Goal: Task Accomplishment & Management: Manage account settings

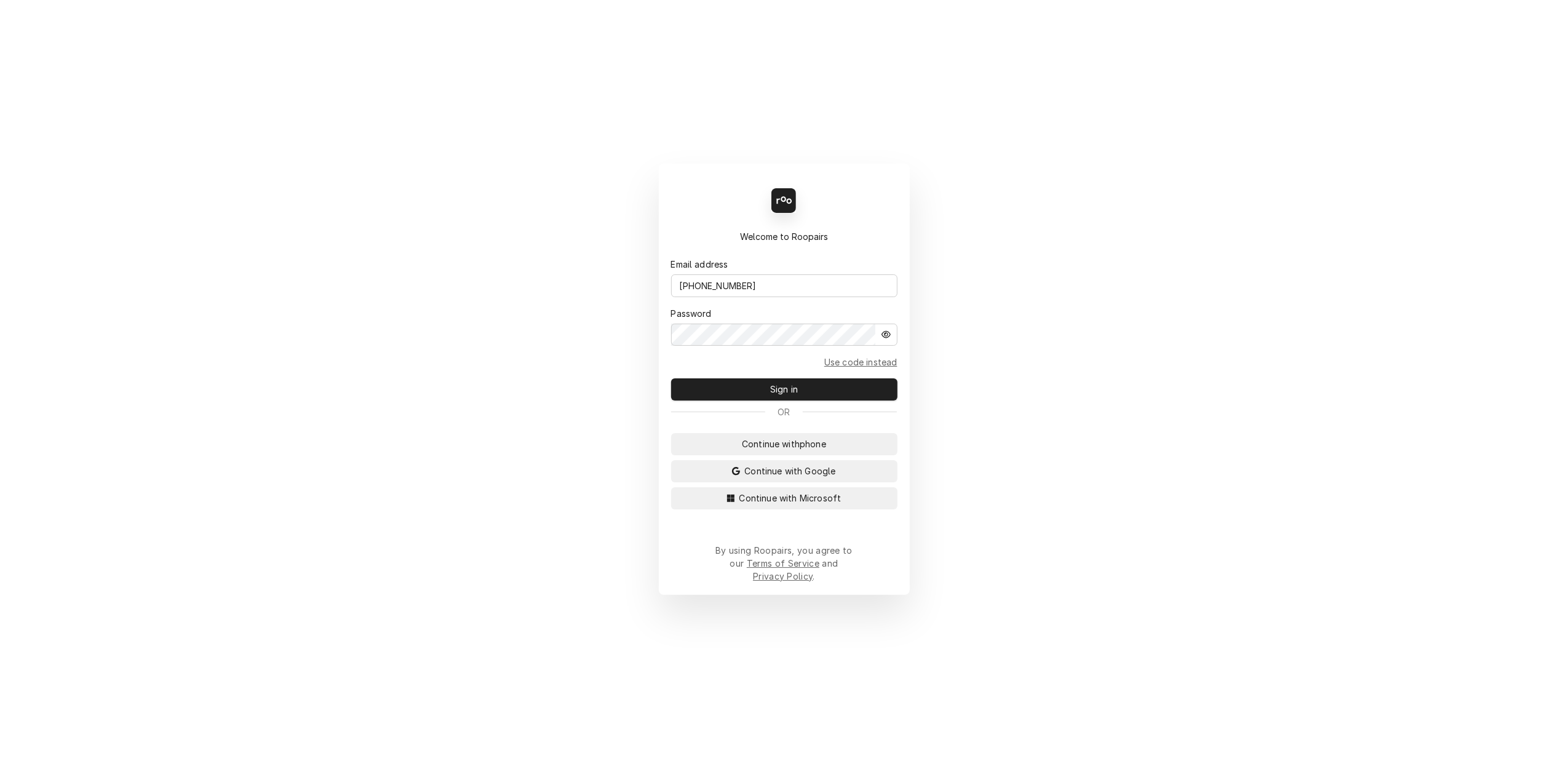
click at [791, 395] on span "Sign in" at bounding box center [784, 389] width 32 height 13
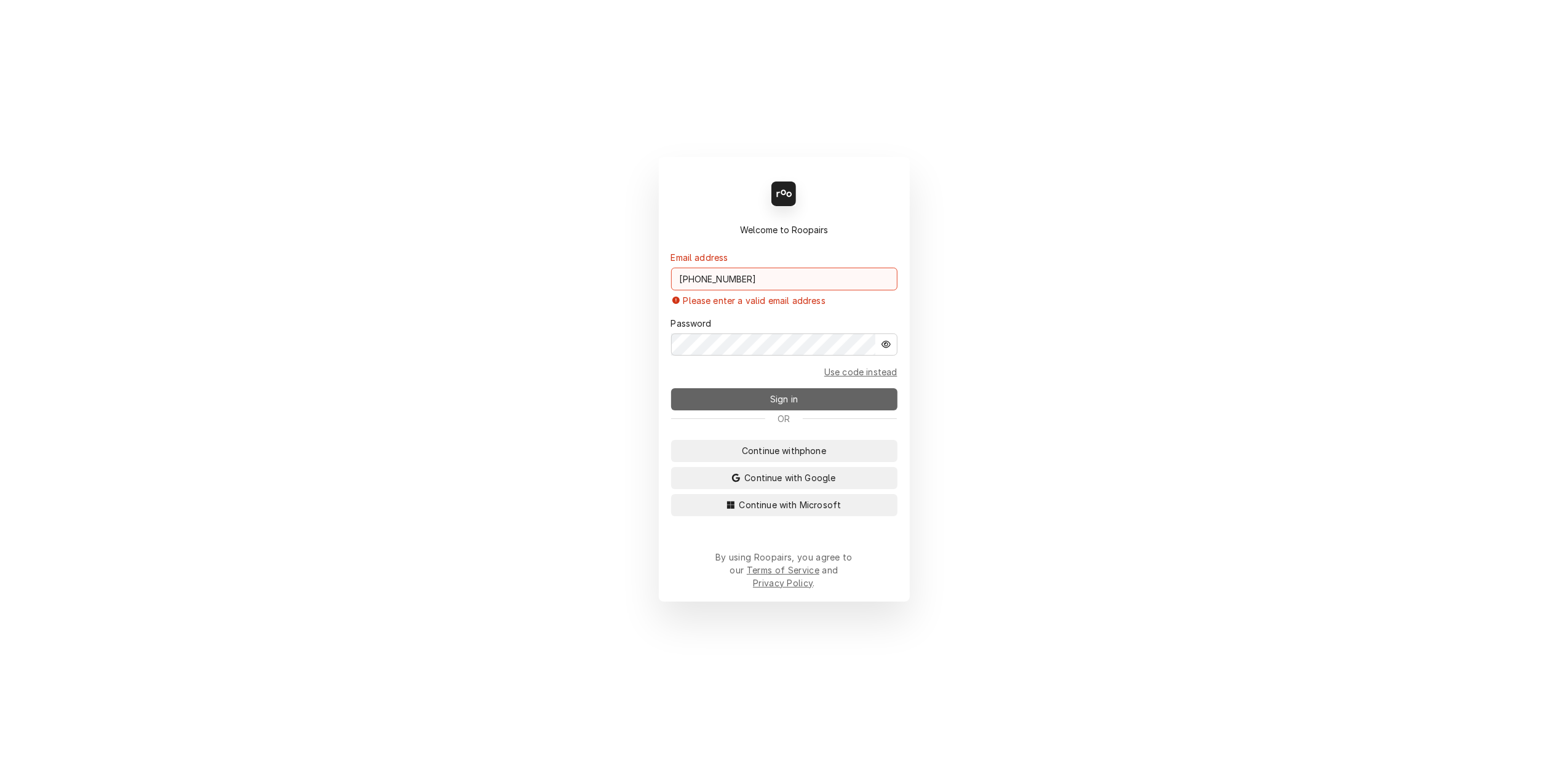
click at [792, 400] on span "Sign in" at bounding box center [784, 399] width 32 height 13
click at [754, 291] on input "(304) 860-9401" at bounding box center [784, 279] width 227 height 23
type input "lisa.techsolutions@aol.com"
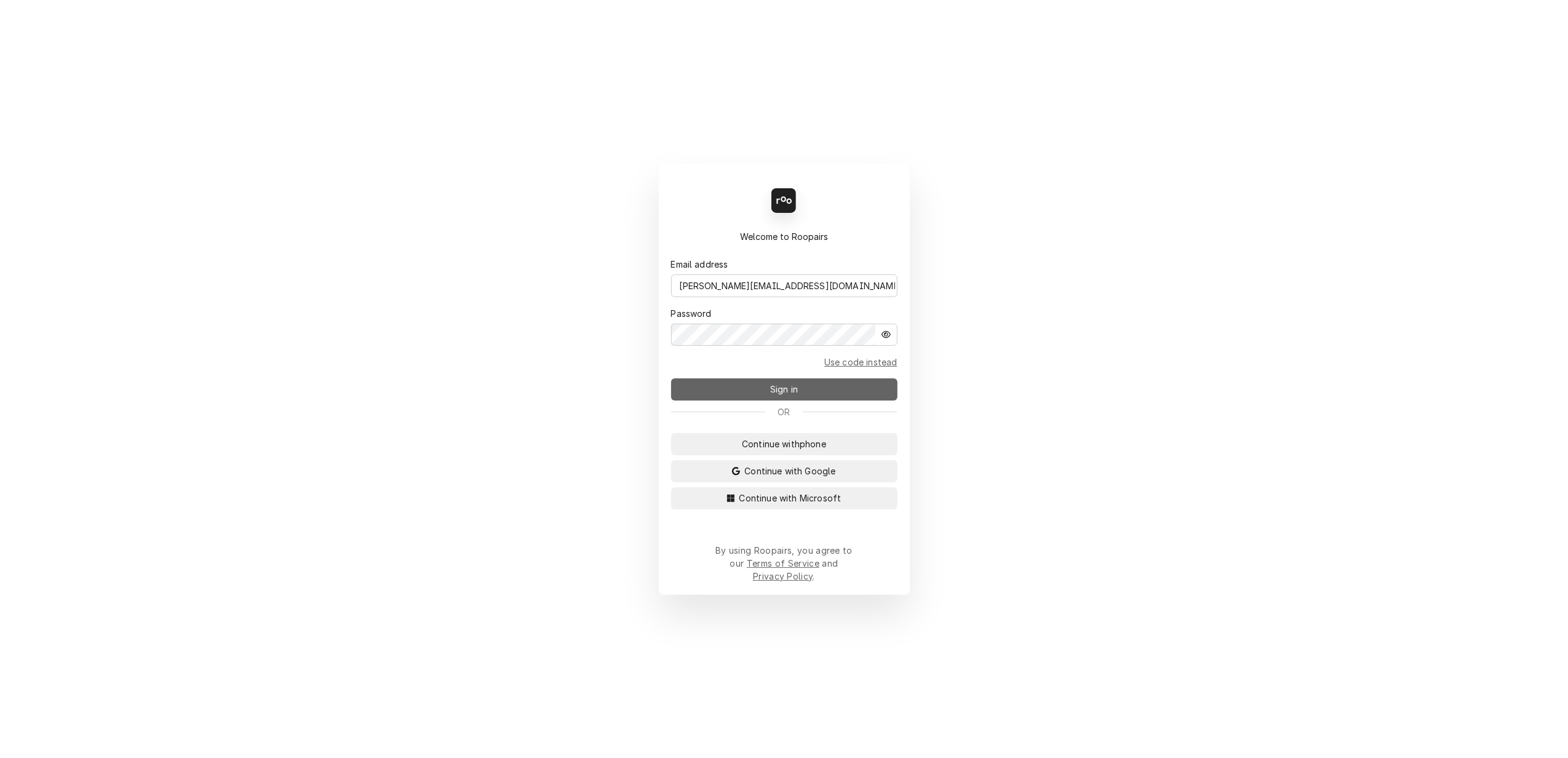
click at [780, 394] on span "Sign in" at bounding box center [784, 389] width 32 height 13
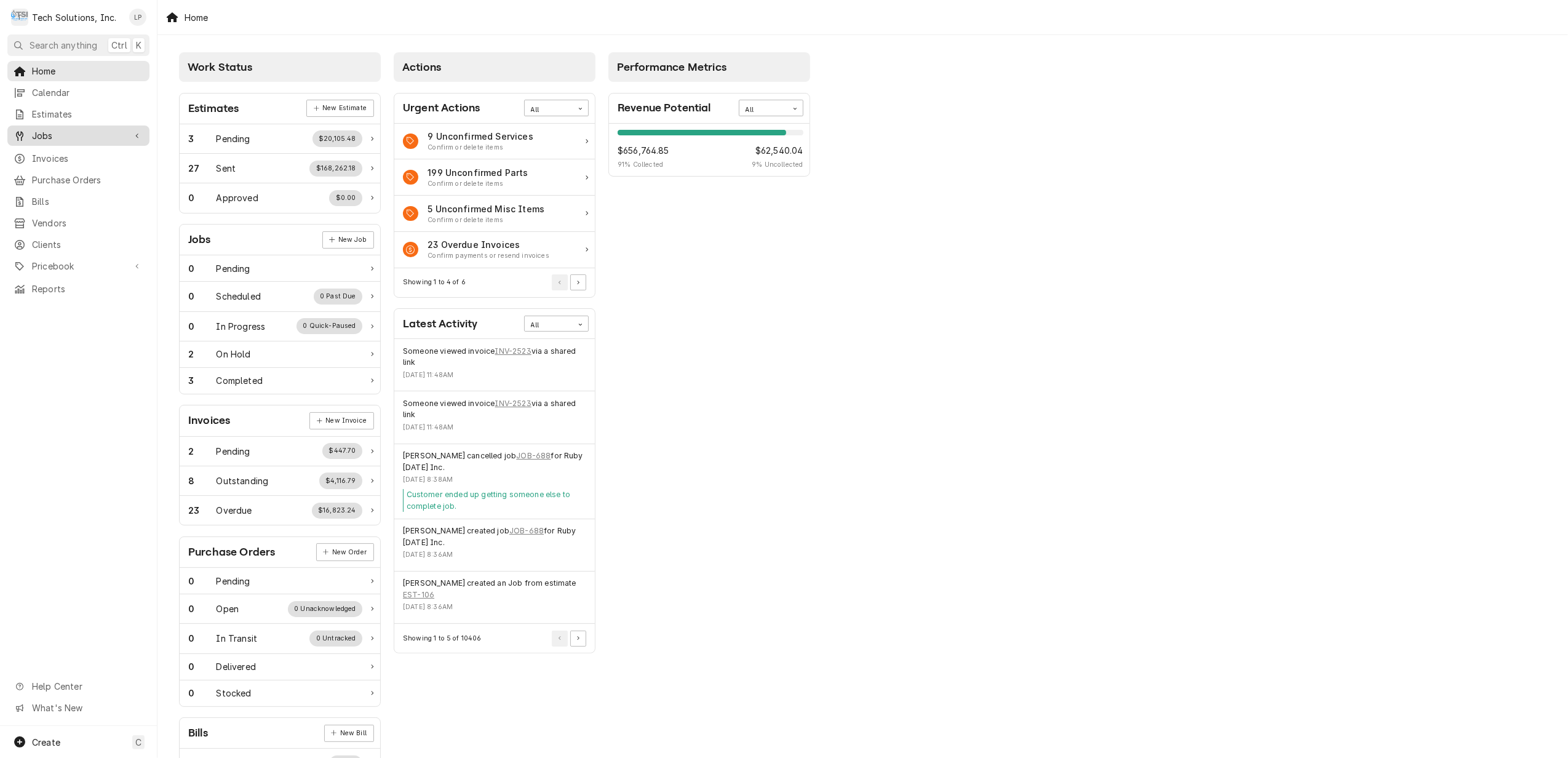
click at [35, 132] on span "Jobs" at bounding box center [79, 136] width 93 height 13
click at [43, 153] on span "Jobs" at bounding box center [88, 157] width 111 height 13
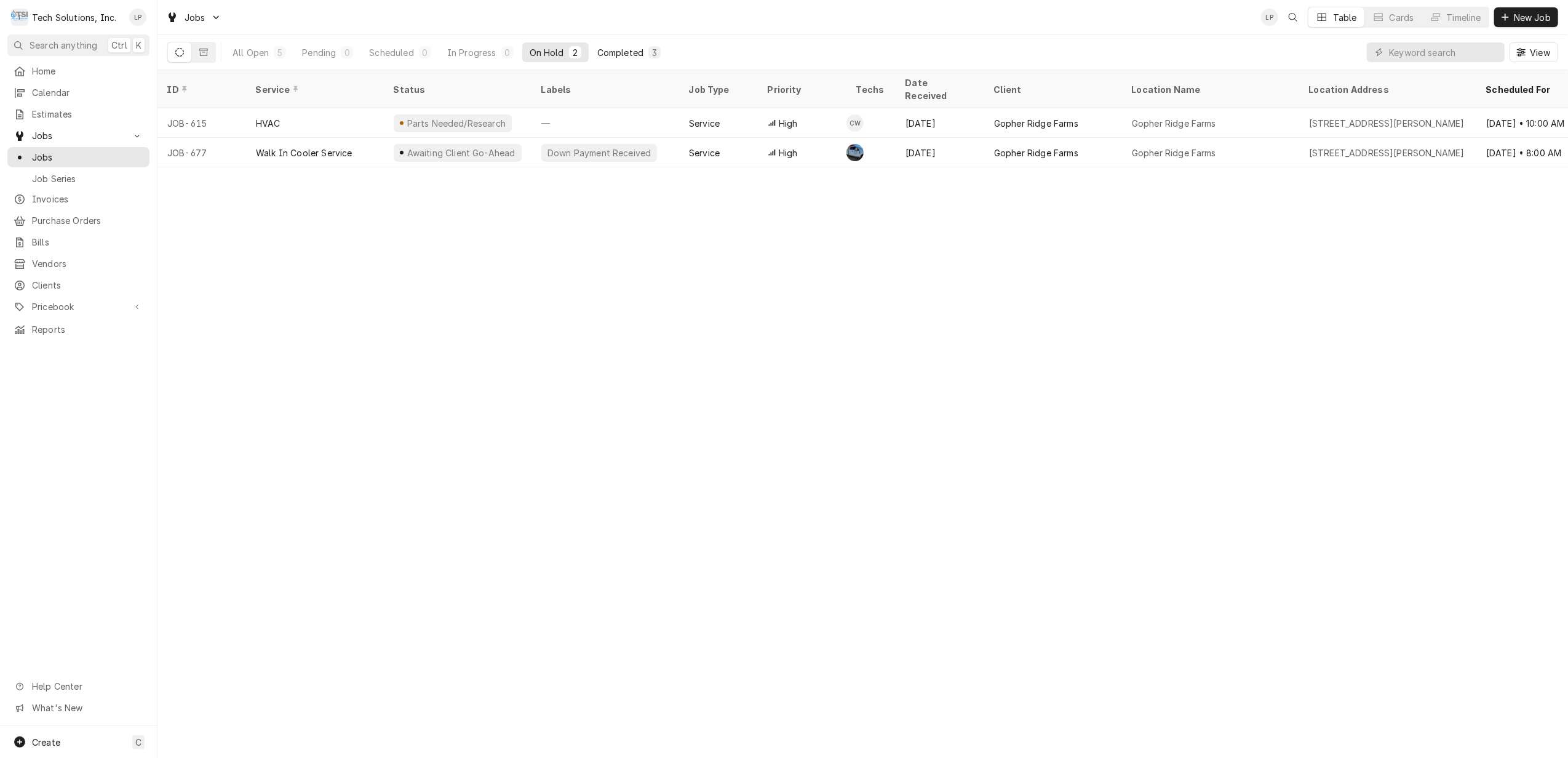
click at [625, 52] on div "Completed" at bounding box center [620, 52] width 46 height 13
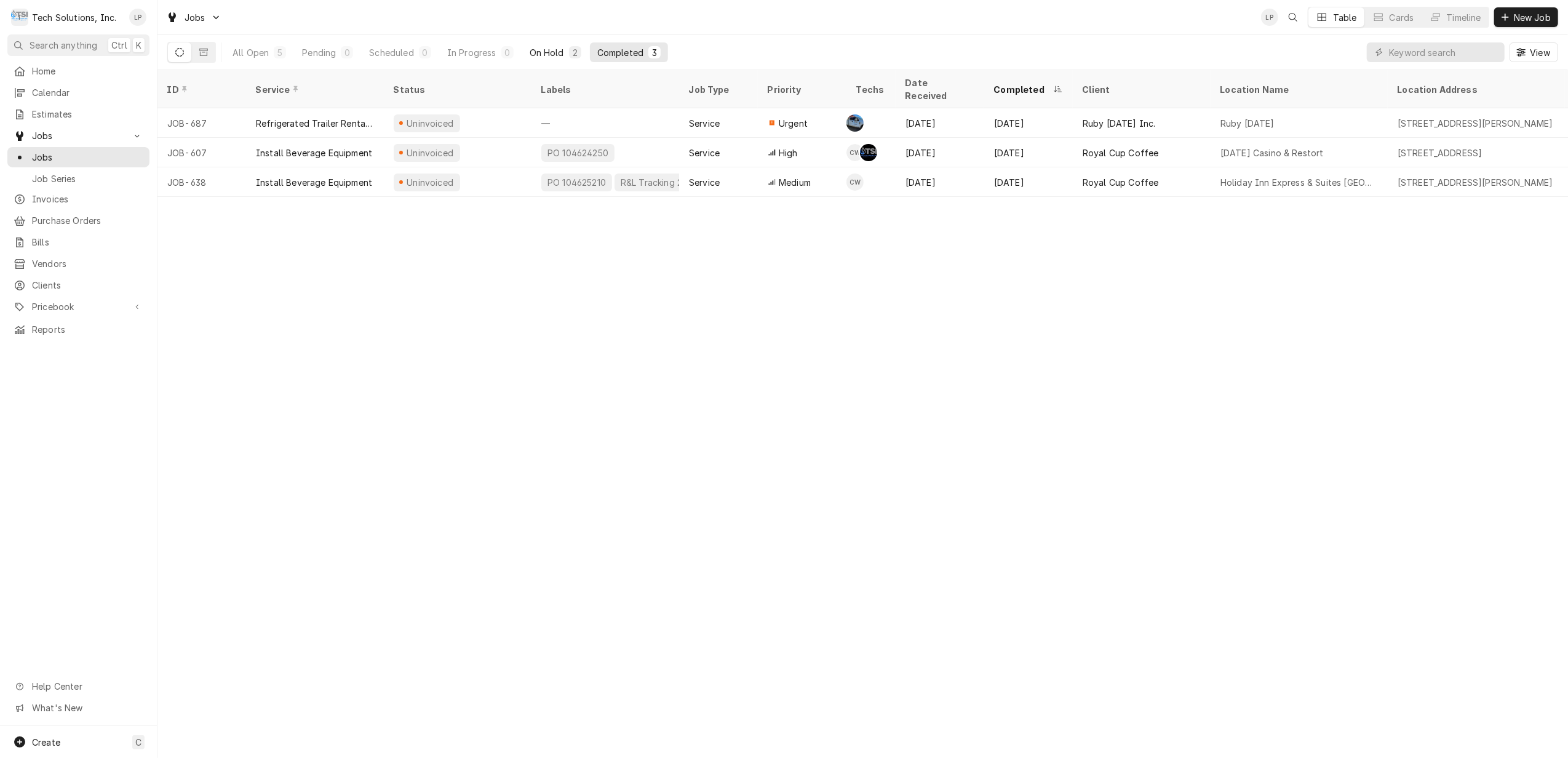
click at [548, 59] on button "On Hold 2" at bounding box center [555, 52] width 67 height 19
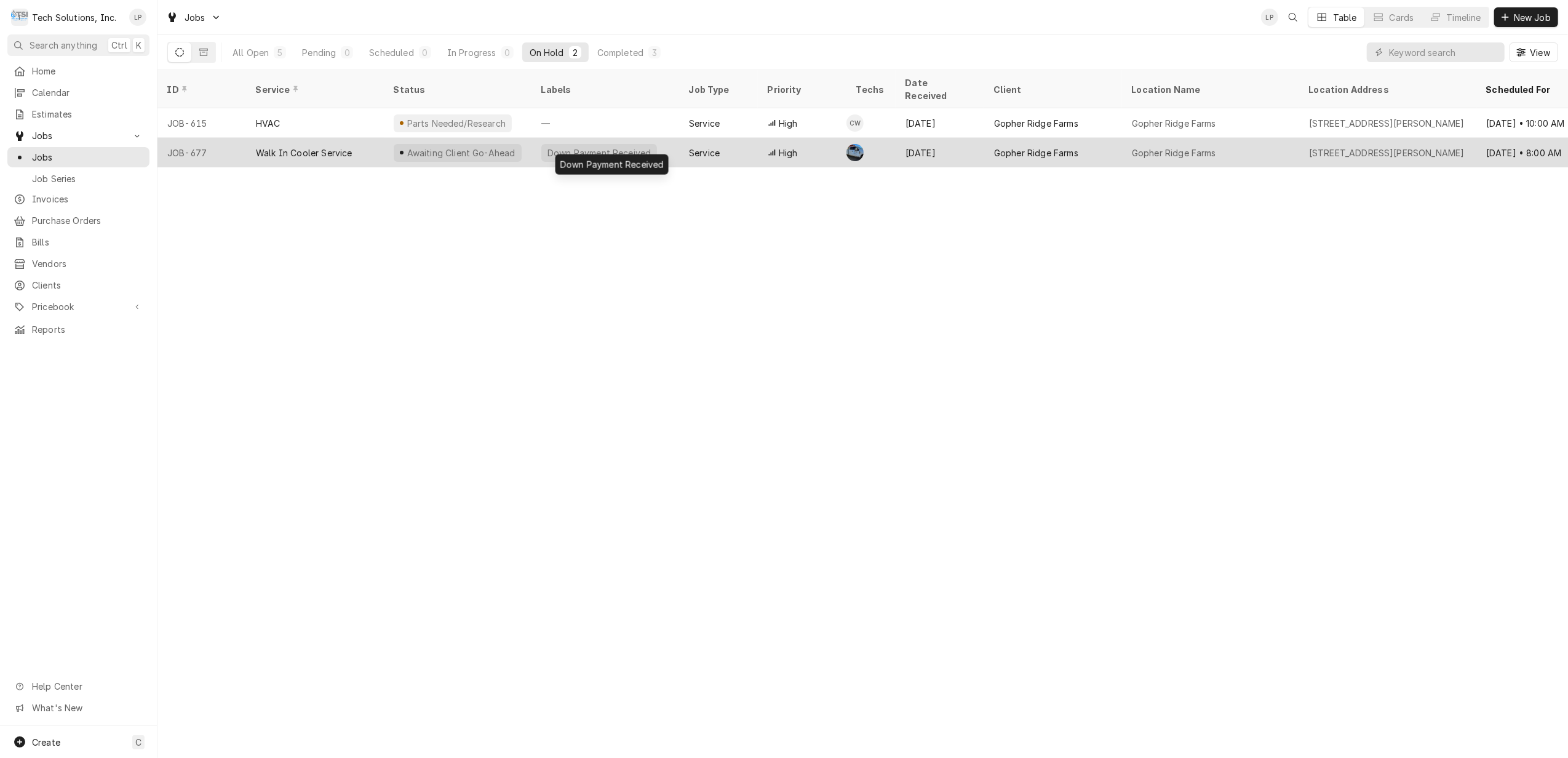
click at [660, 138] on div "Down Payment Received" at bounding box center [605, 153] width 148 height 30
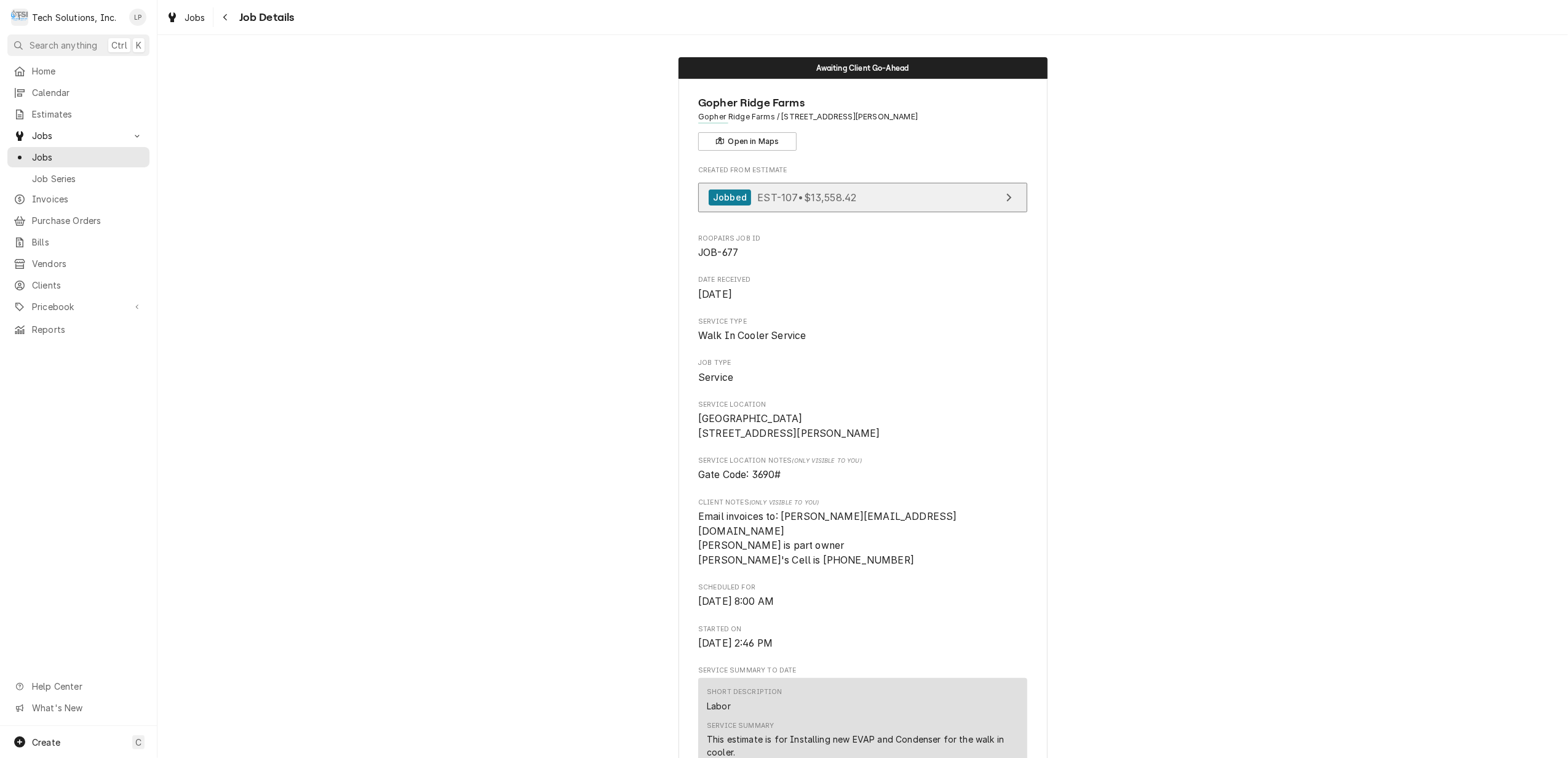
click at [960, 193] on link "Jobbed EST-107 • $13,558.42" at bounding box center [863, 198] width 329 height 30
click at [965, 200] on link "Jobbed EST-107 • $13,558.42" at bounding box center [863, 198] width 329 height 30
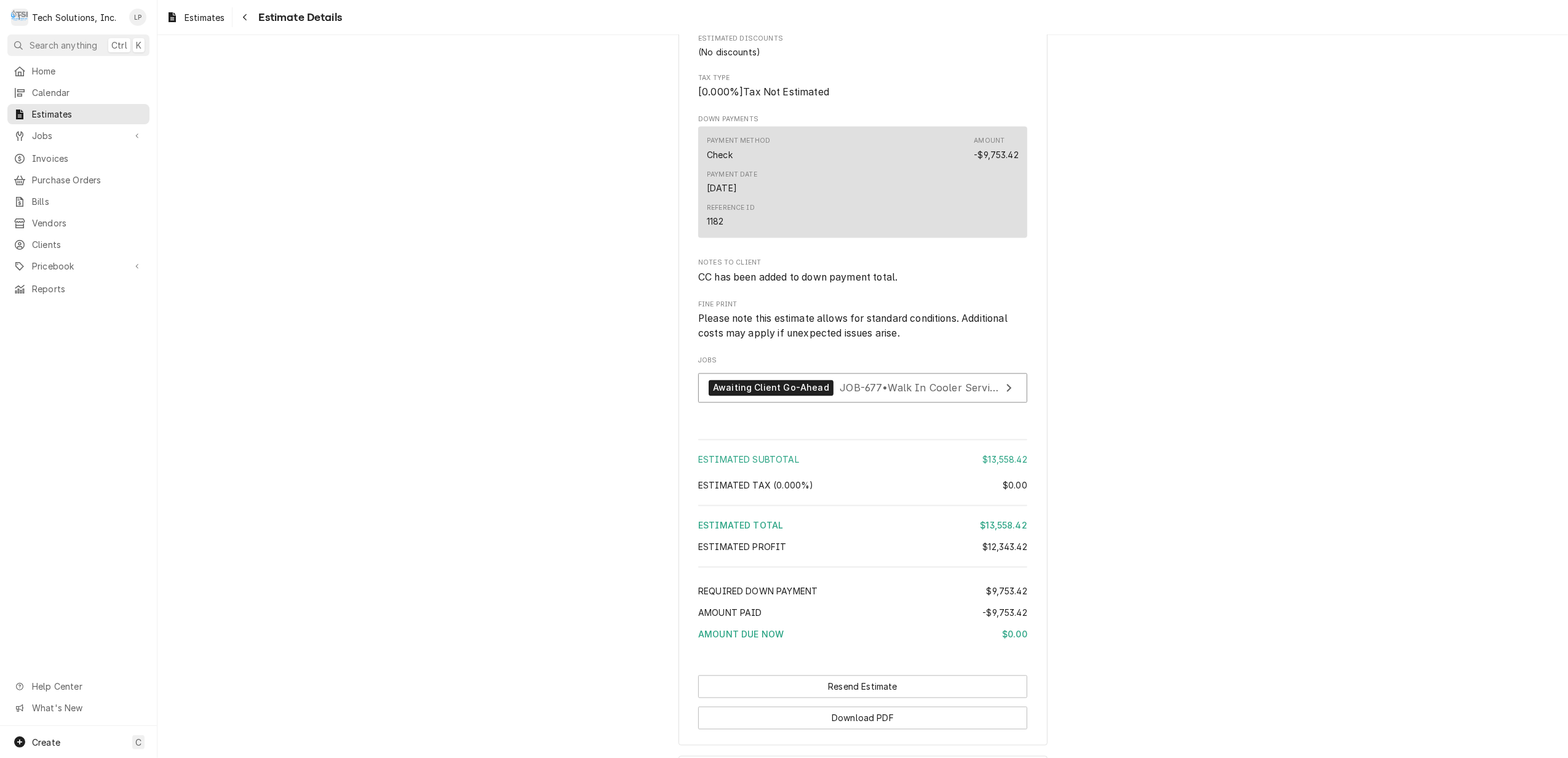
scroll to position [2326, 0]
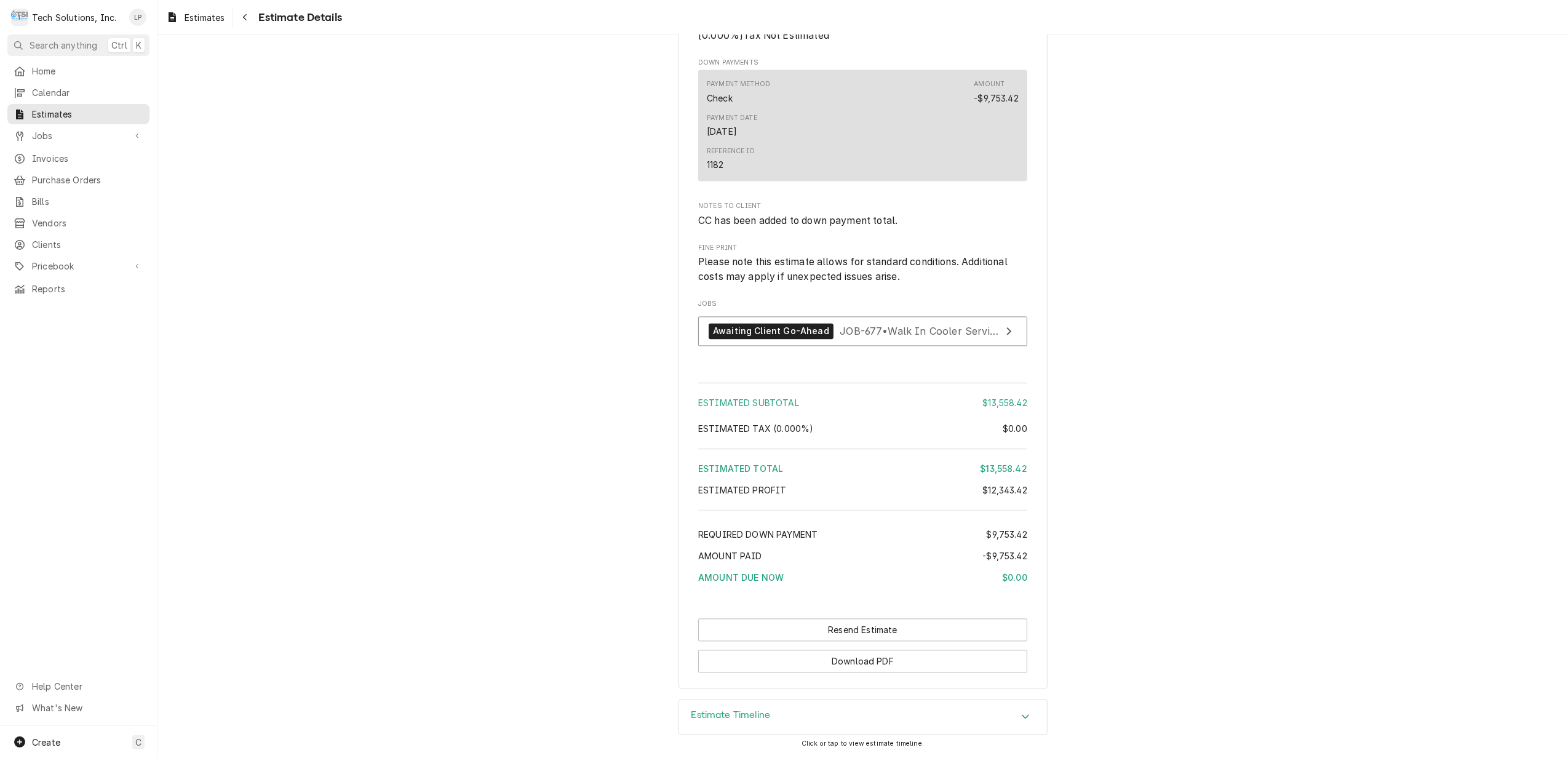
scroll to position [2403, 0]
click at [908, 329] on span "JOB-677 • Walk In Cooler Service" at bounding box center [920, 331] width 161 height 12
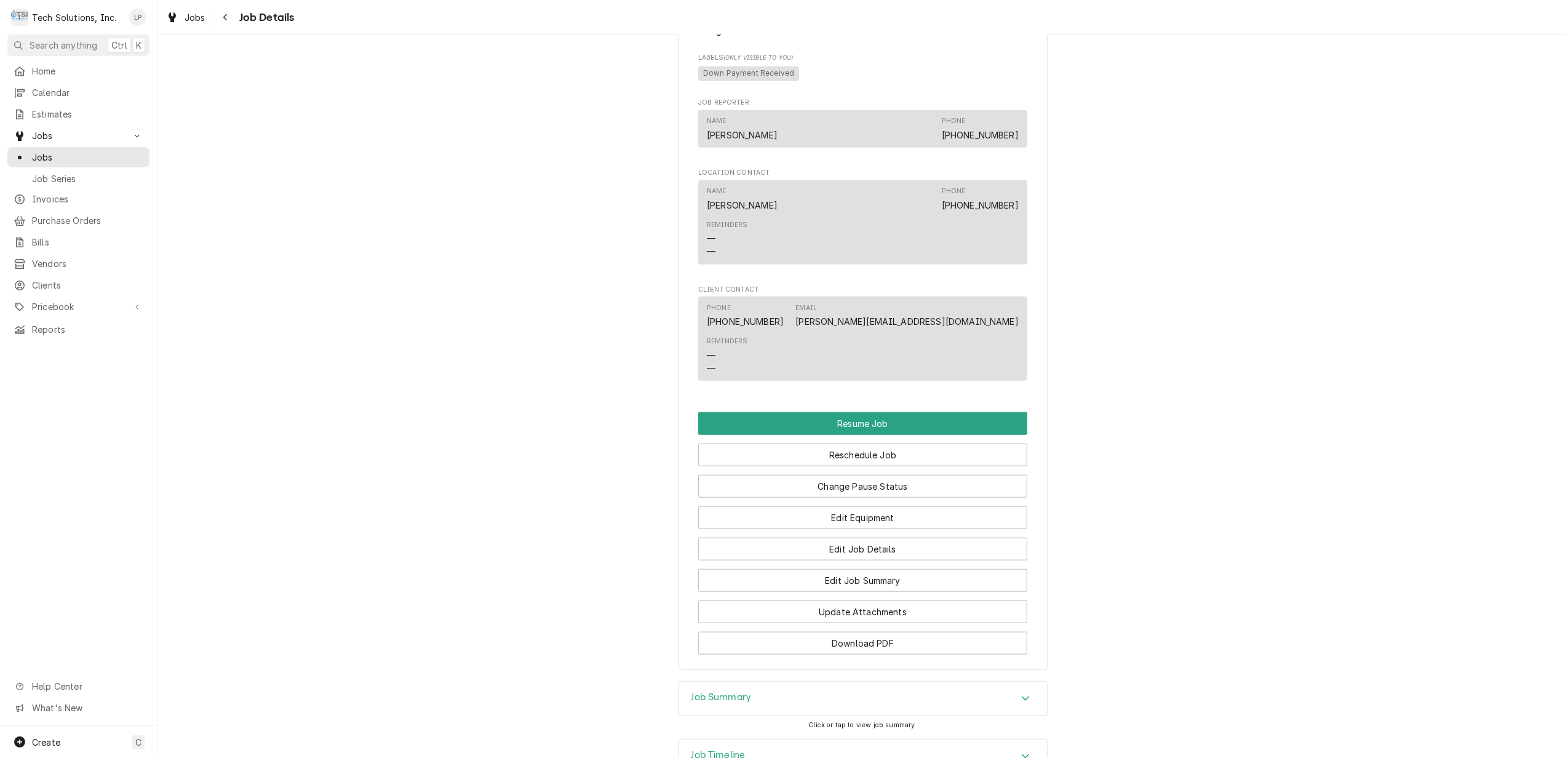
scroll to position [1226, 0]
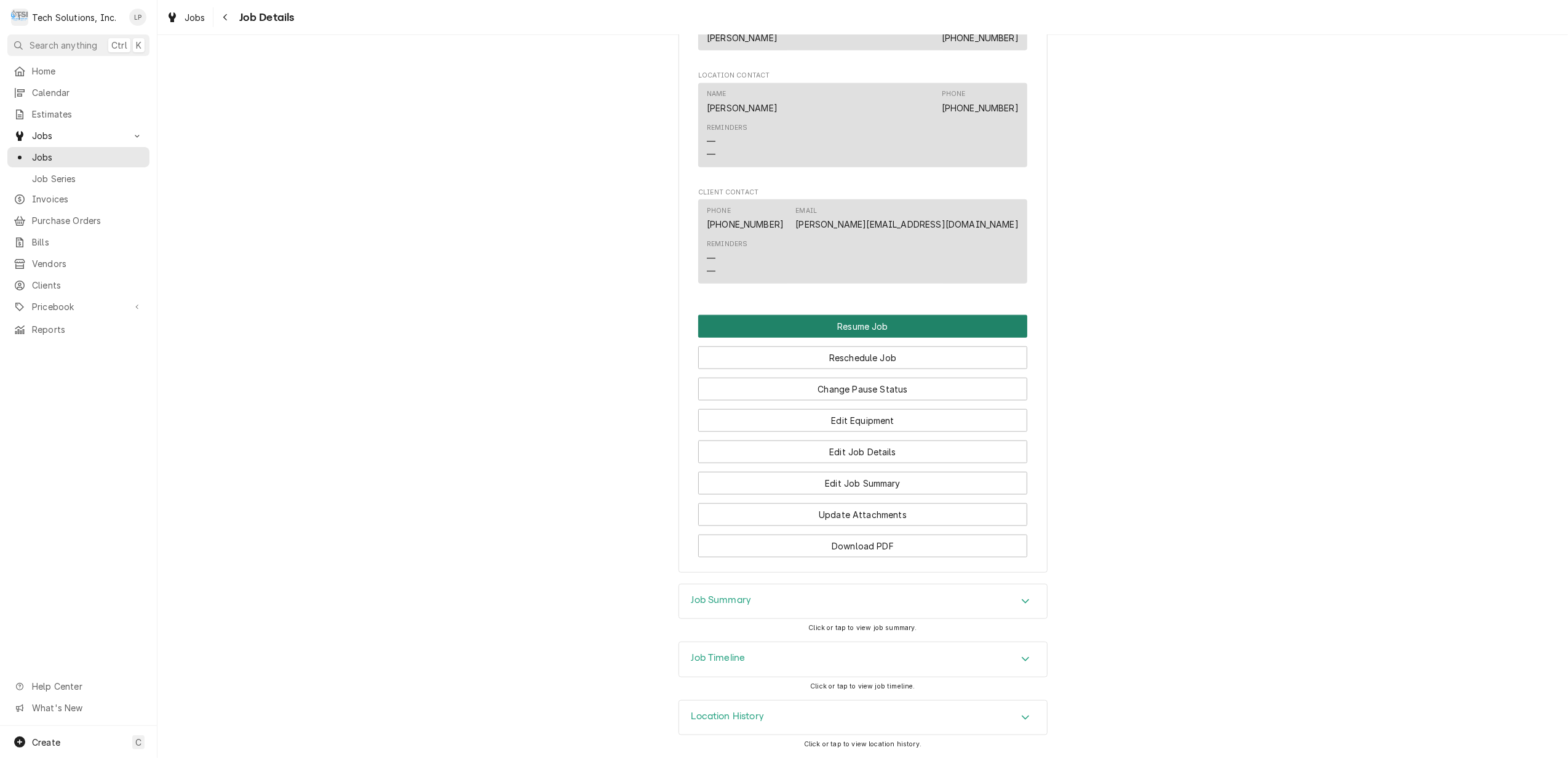
click at [869, 321] on button "Resume Job" at bounding box center [863, 326] width 329 height 23
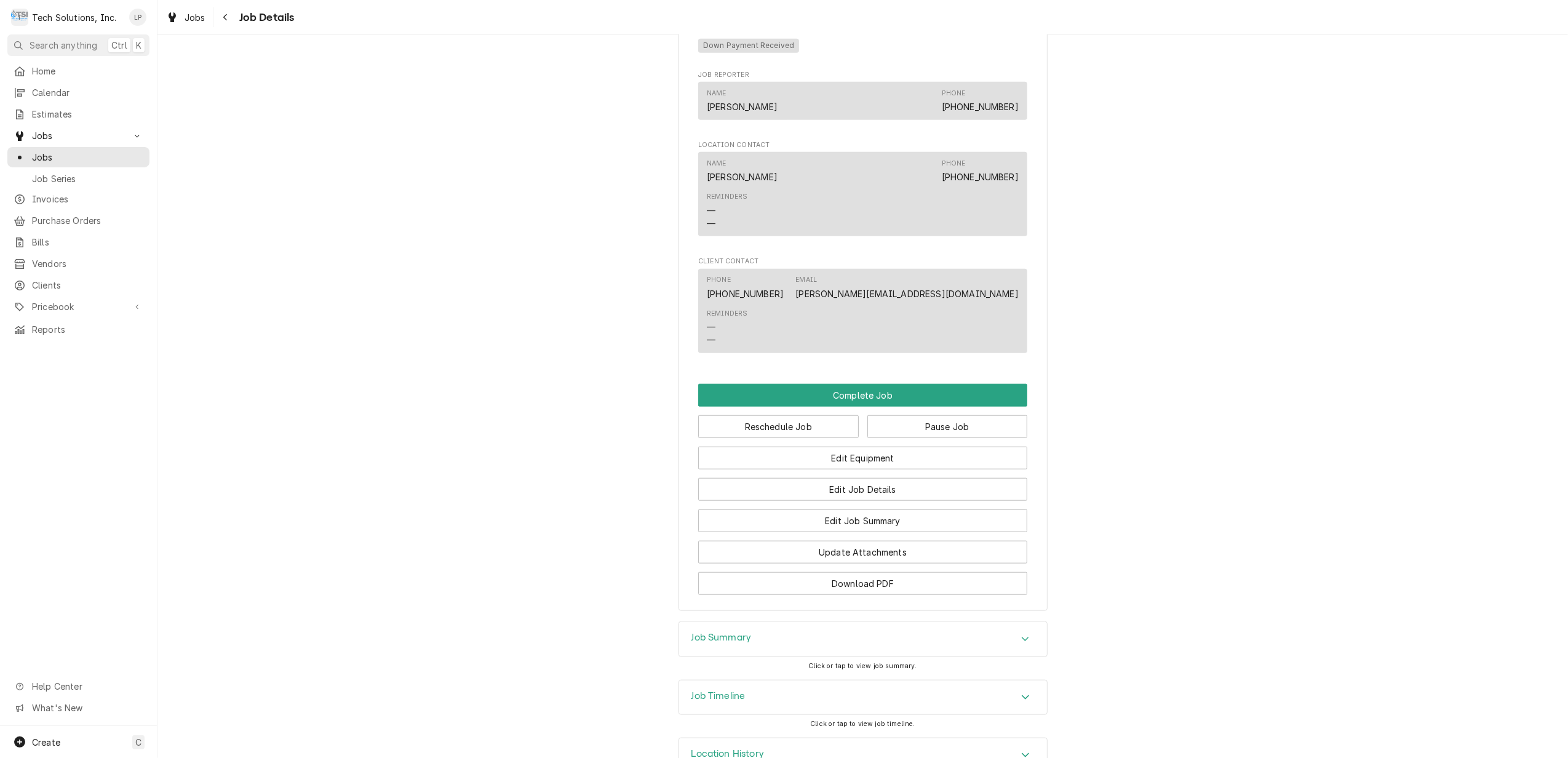
scroll to position [1082, 0]
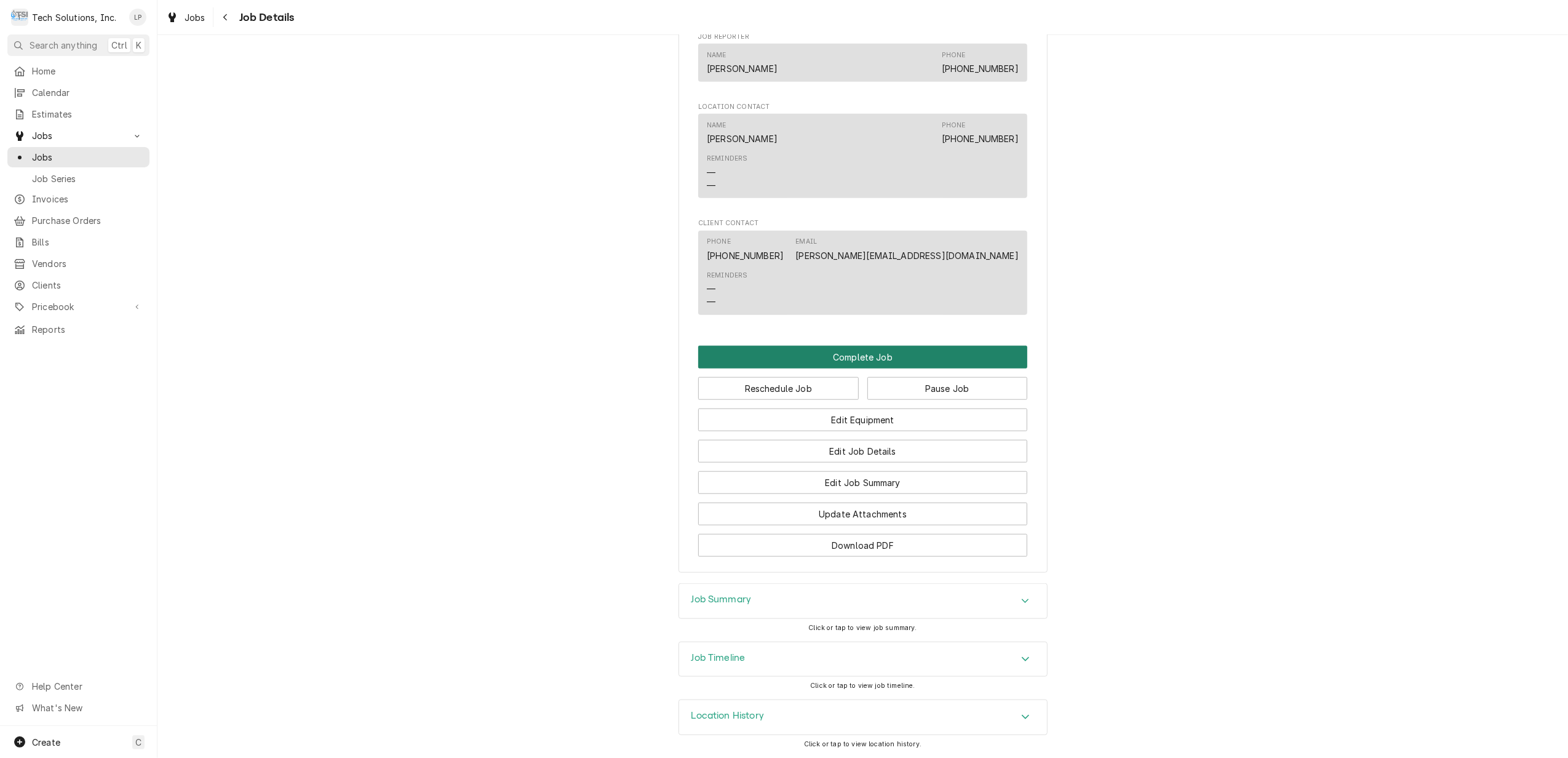
click at [839, 353] on button "Complete Job" at bounding box center [863, 357] width 329 height 23
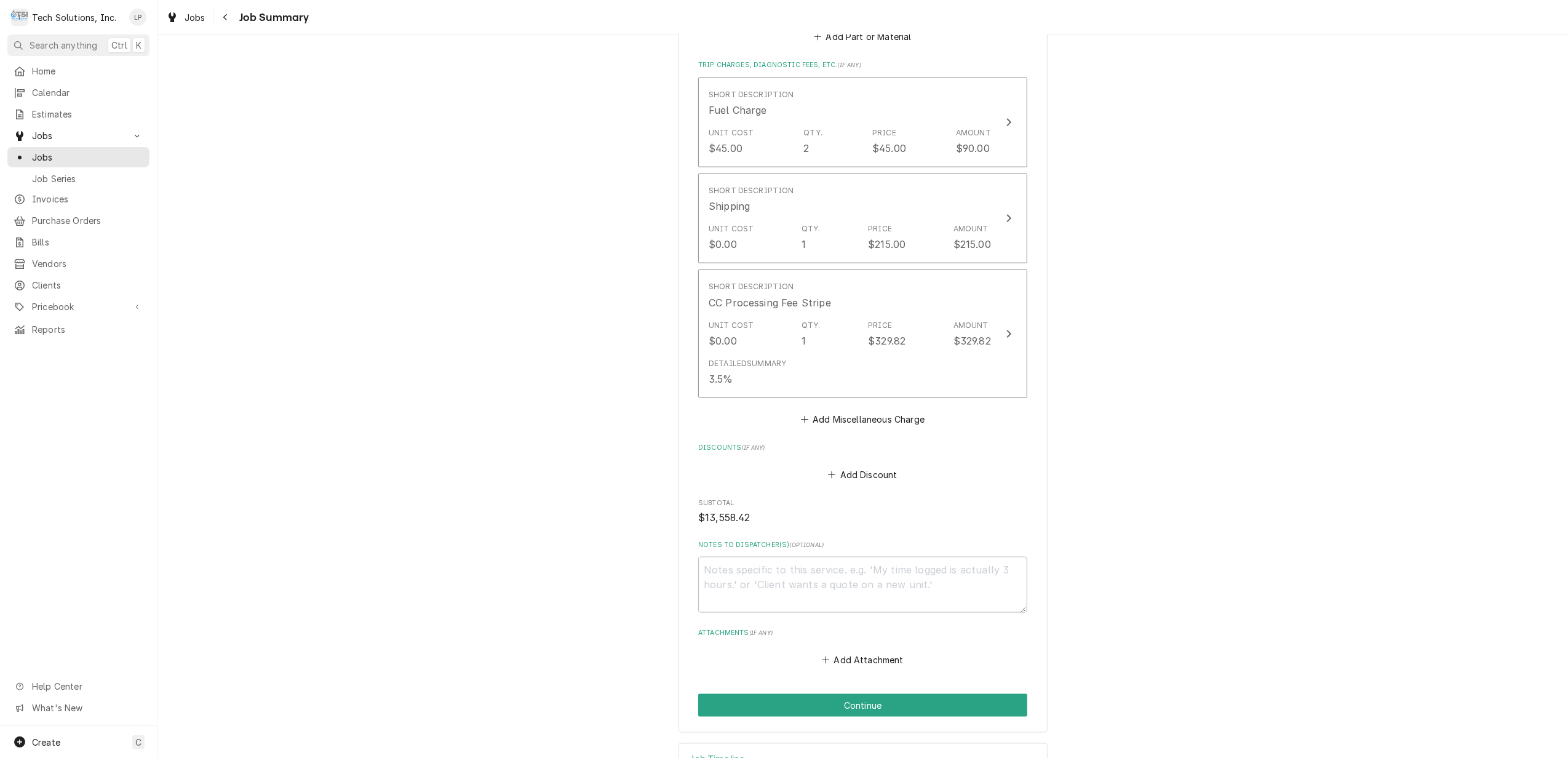
scroll to position [1510, 0]
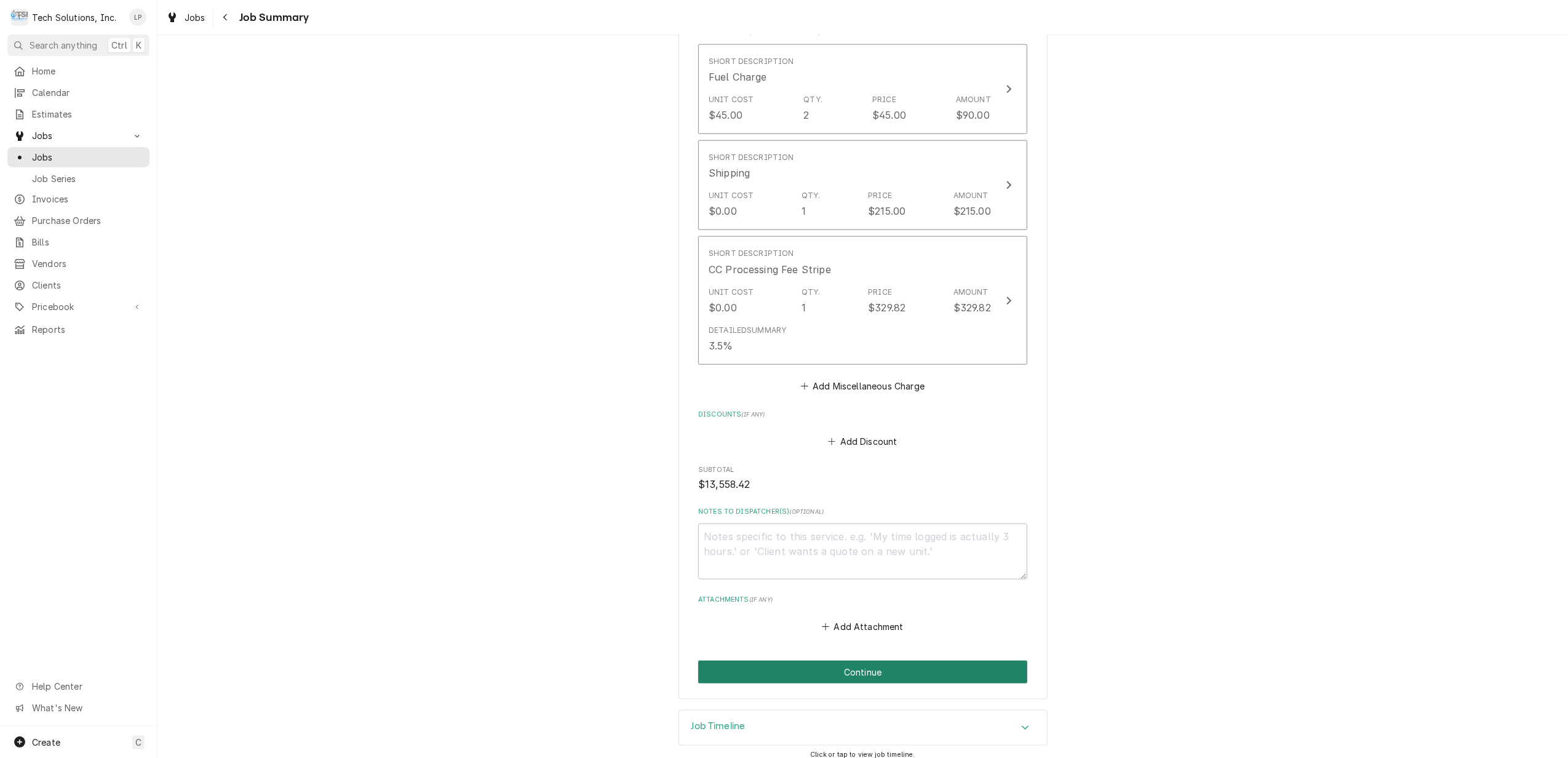
click at [865, 662] on button "Continue" at bounding box center [863, 672] width 329 height 23
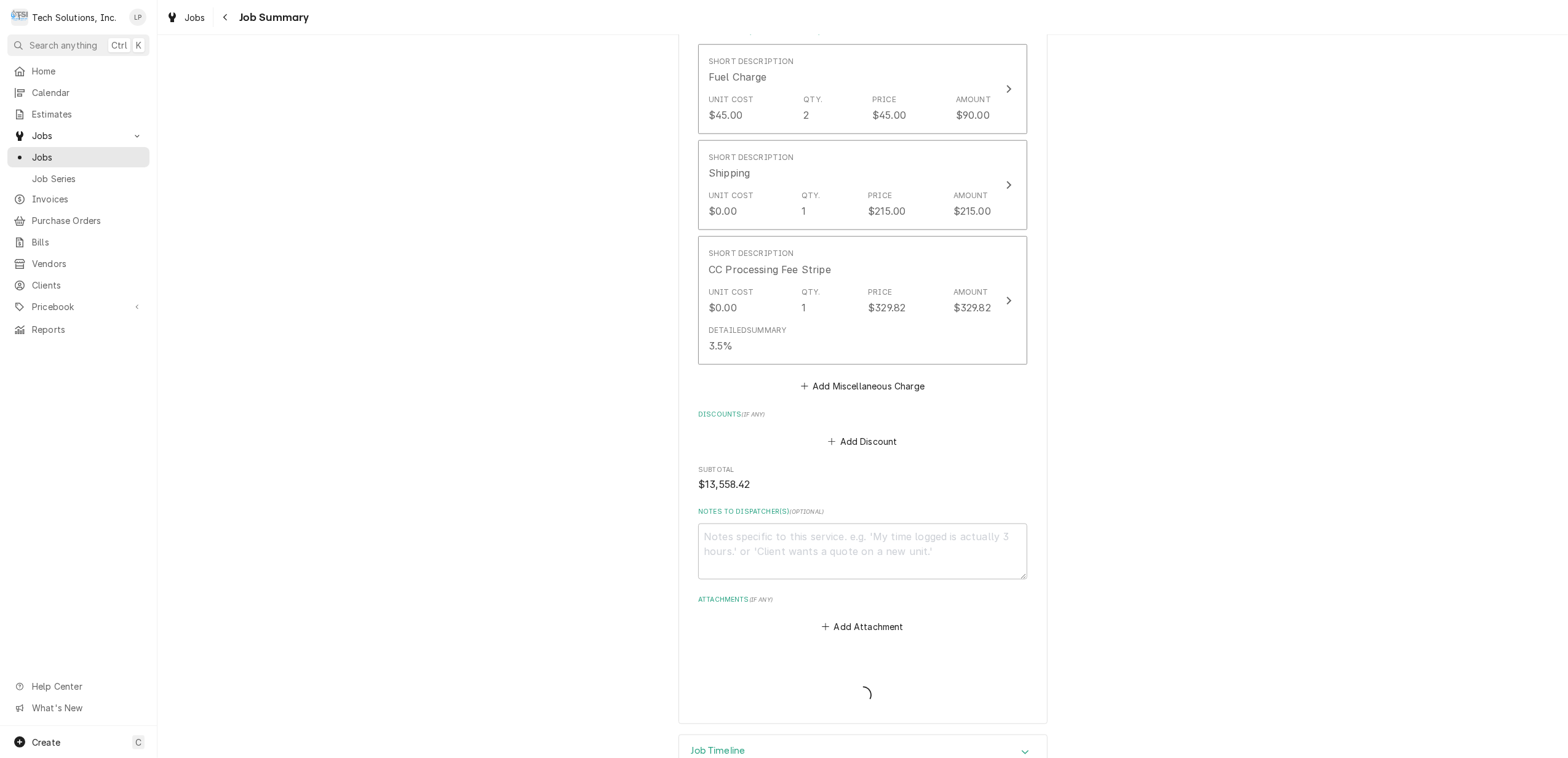
type textarea "x"
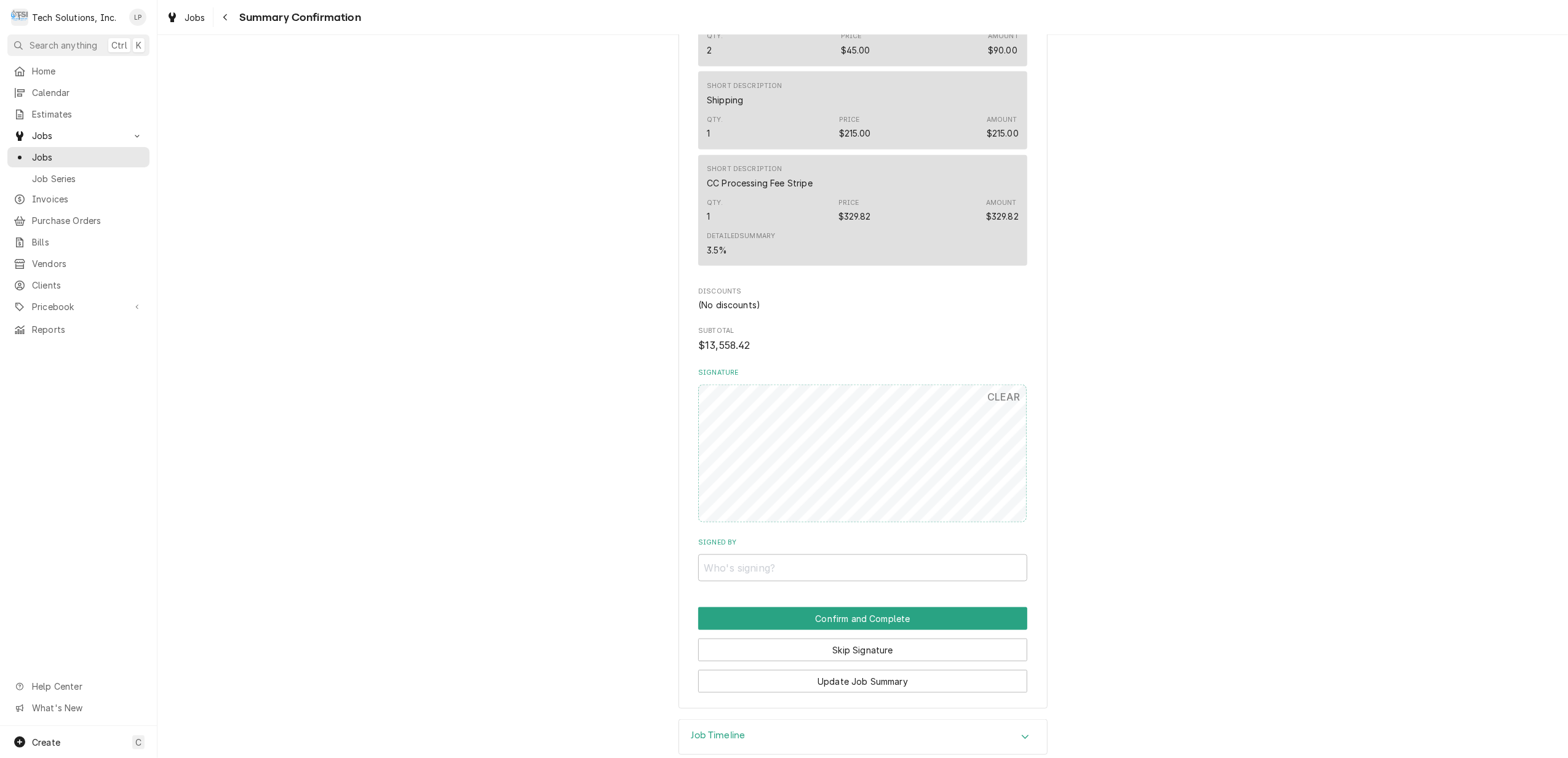
scroll to position [1338, 0]
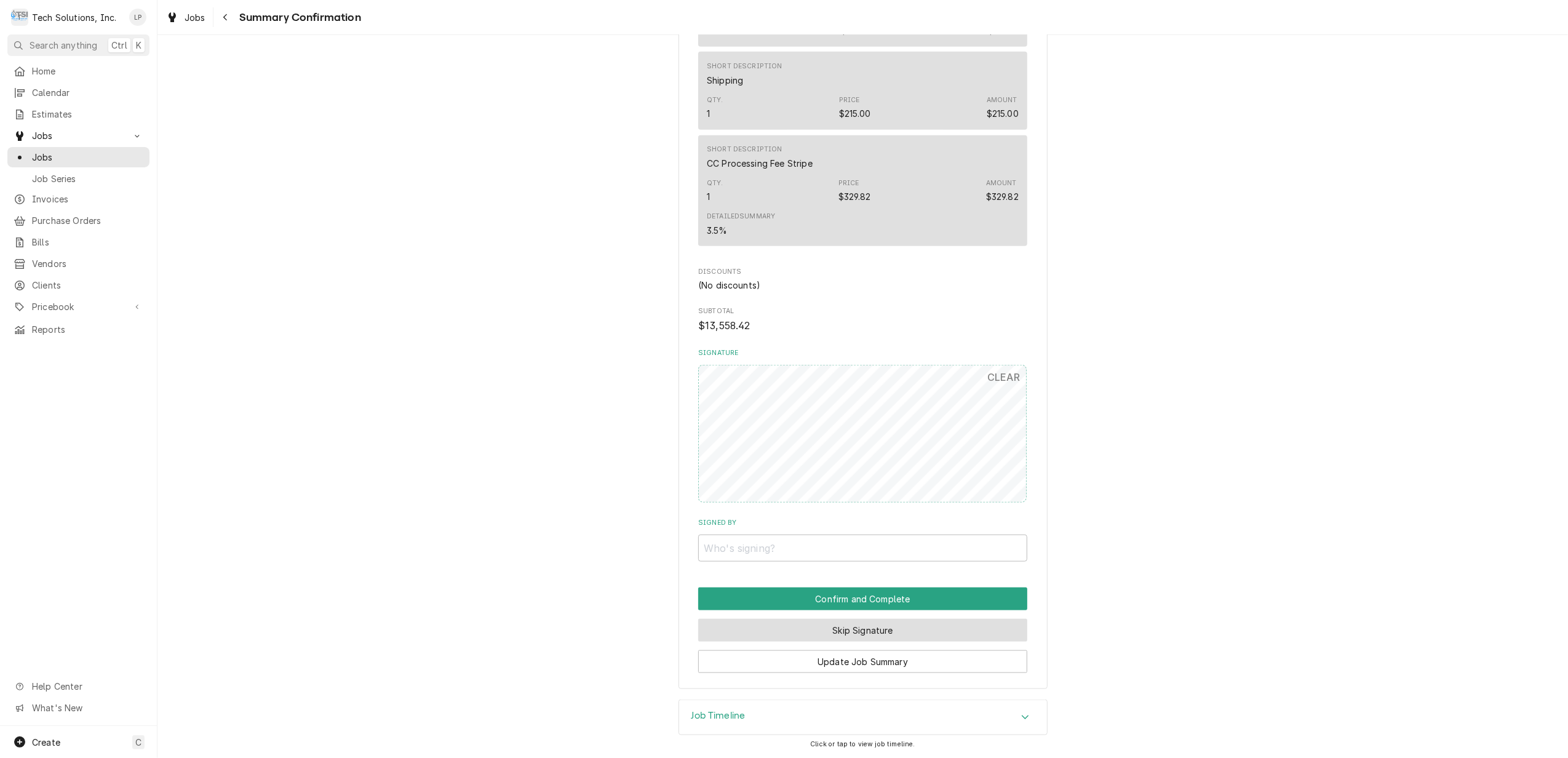
click at [897, 622] on button "Skip Signature" at bounding box center [863, 630] width 329 height 23
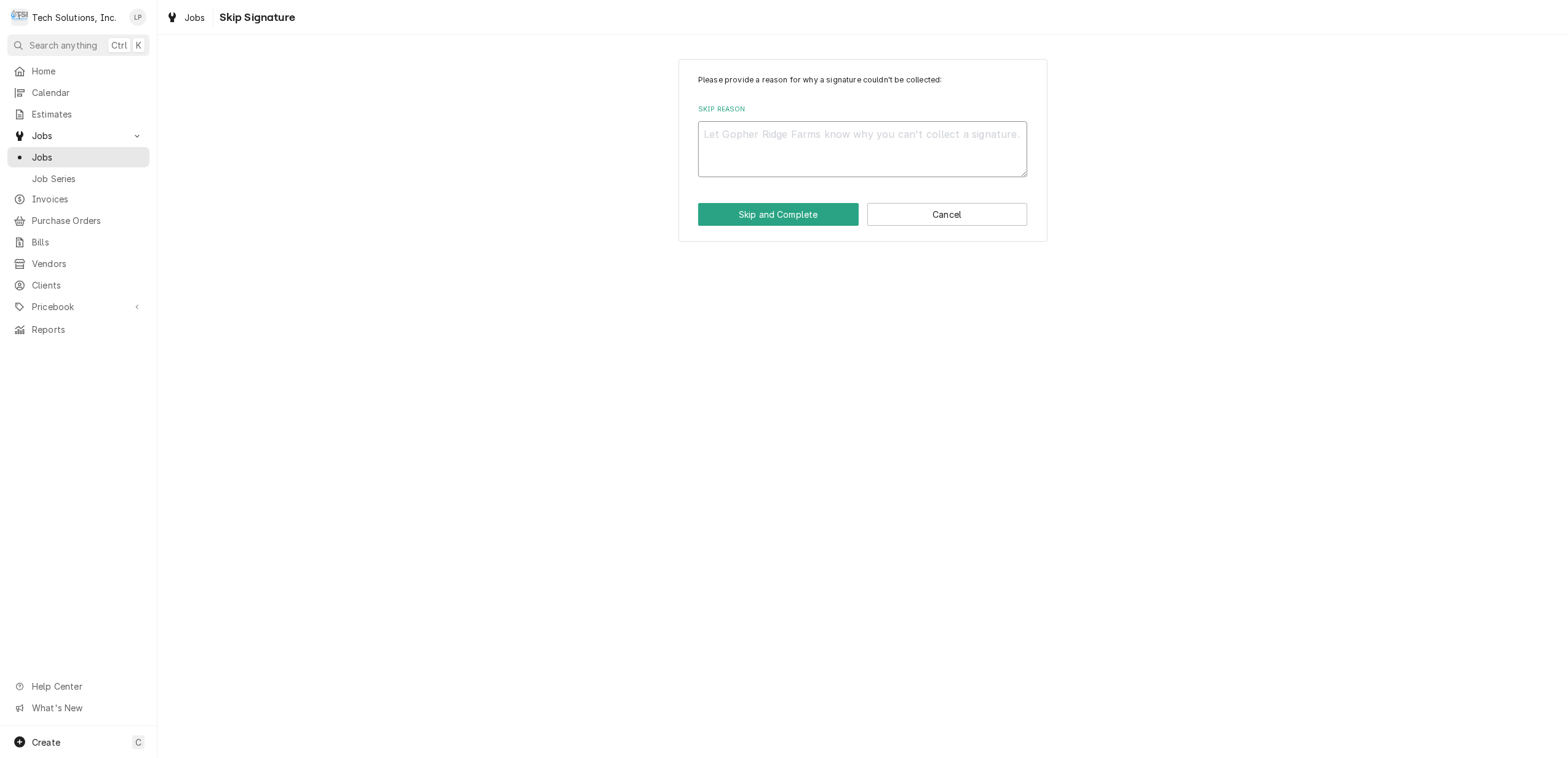
click at [809, 149] on textarea "Skip Reason" at bounding box center [863, 149] width 329 height 56
type textarea "x"
type textarea "J"
type textarea "x"
type textarea "Ja"
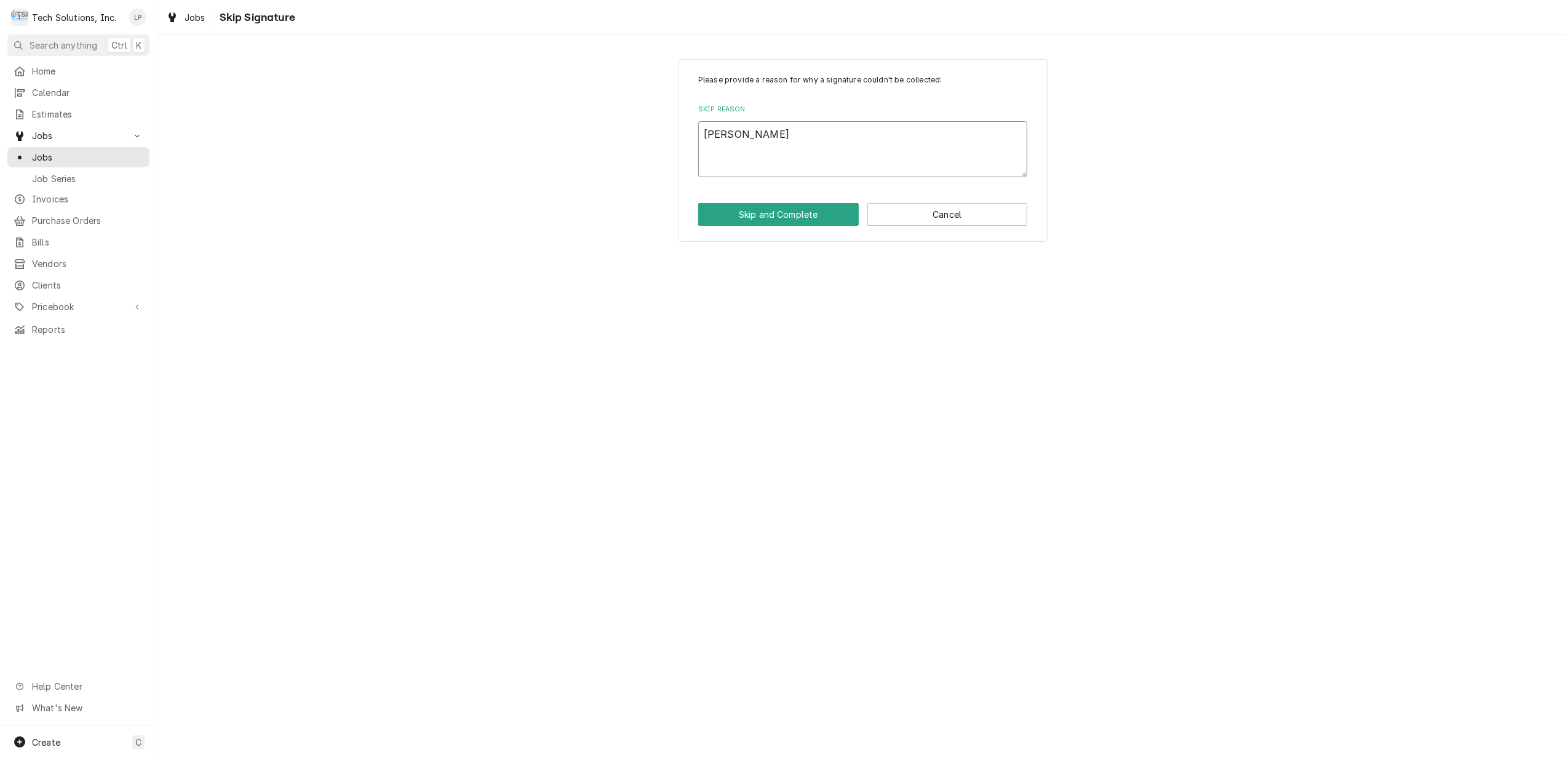
type textarea "x"
type textarea "J"
type textarea "x"
type textarea "1"
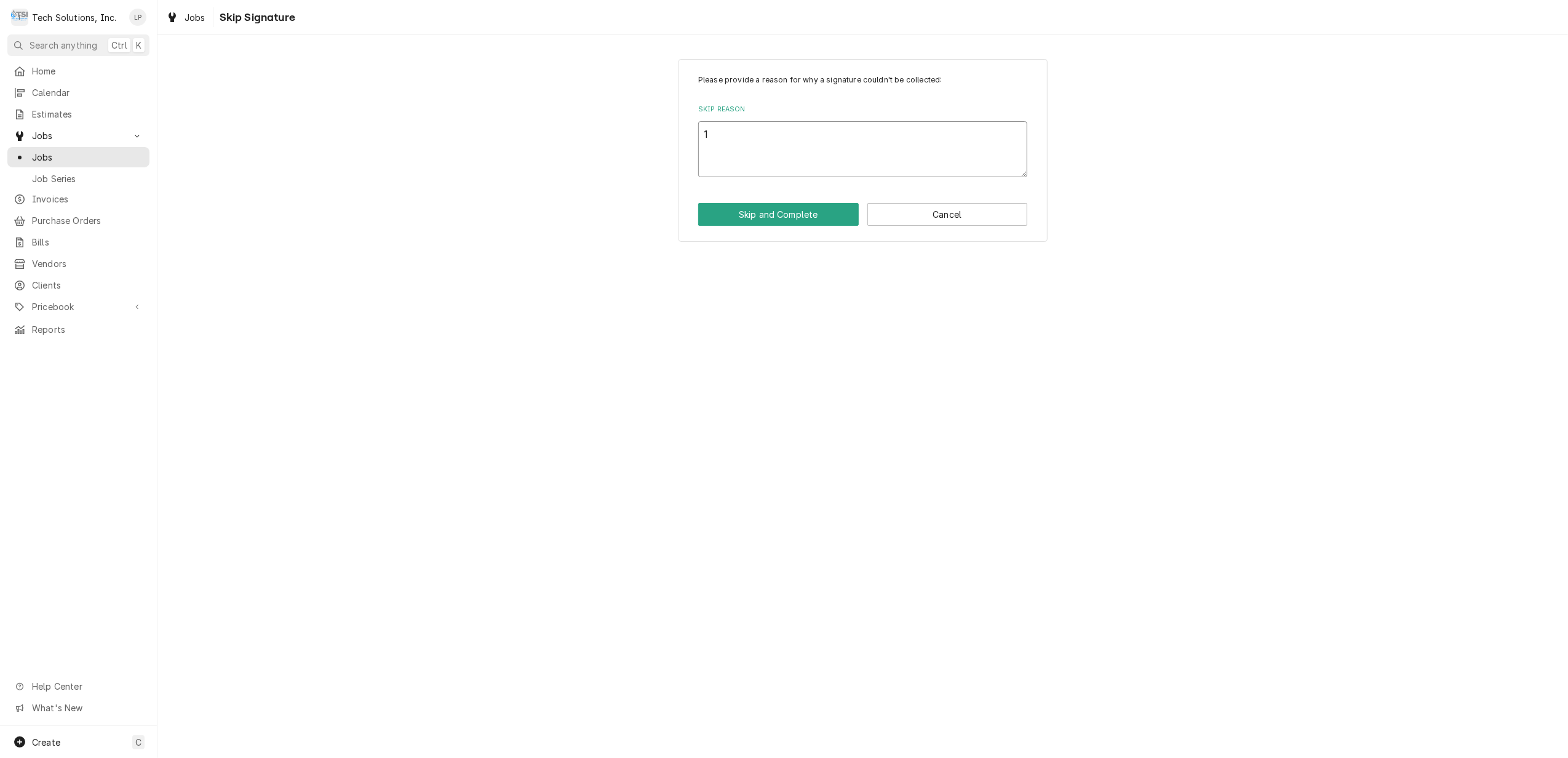
type textarea "x"
type textarea "10"
type textarea "x"
type textarea "10/"
type textarea "x"
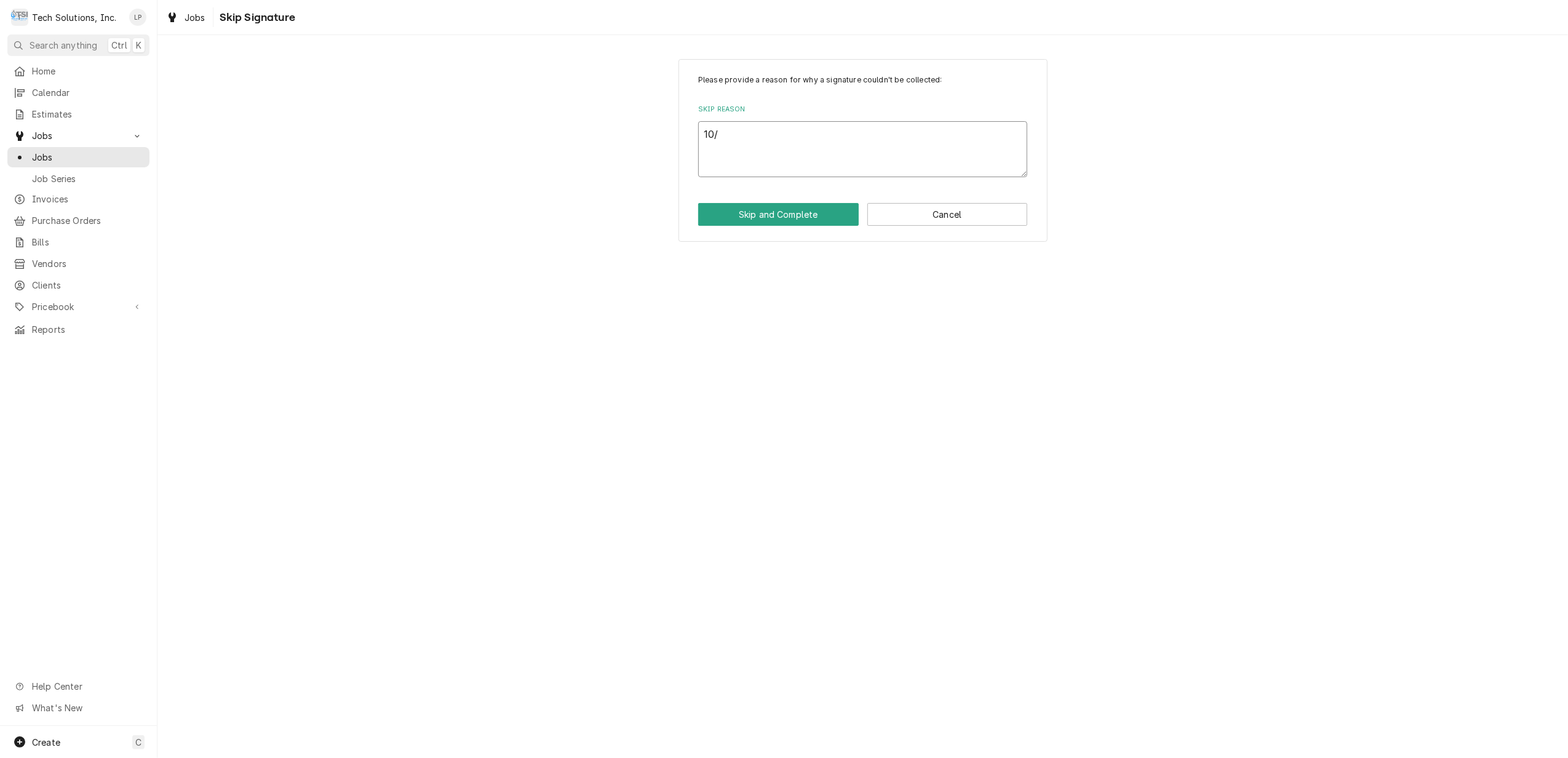
type textarea "10/9"
type textarea "x"
type textarea "10/9/"
type textarea "x"
type textarea "10/9/1"
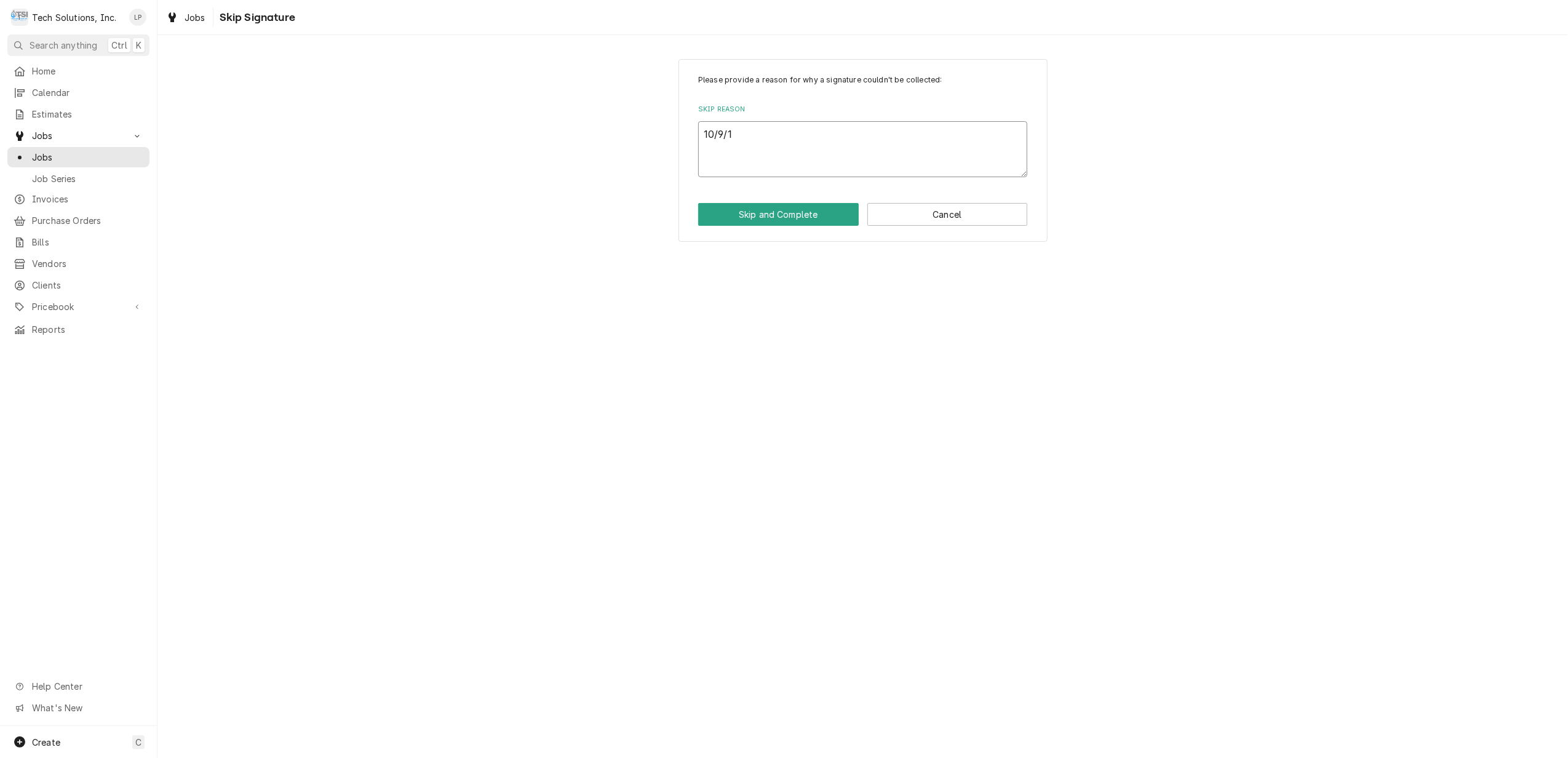
type textarea "x"
type textarea "10/9/19"
type textarea "x"
type textarea "10/9/19"
type textarea "x"
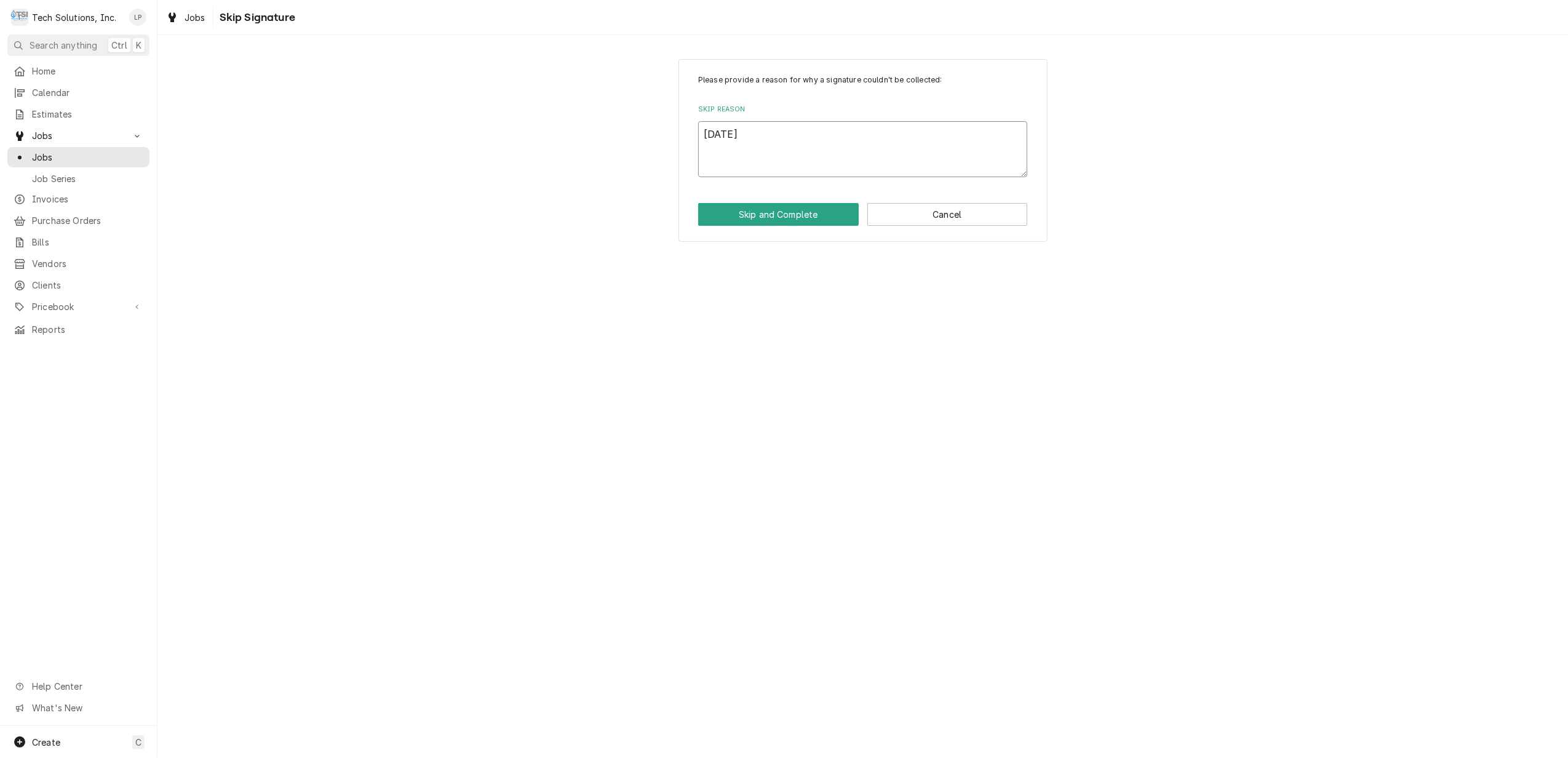
type textarea "10/9/19 J"
type textarea "x"
type textarea "10/9/19 Ja"
type textarea "x"
type textarea "10/9/19 Jas"
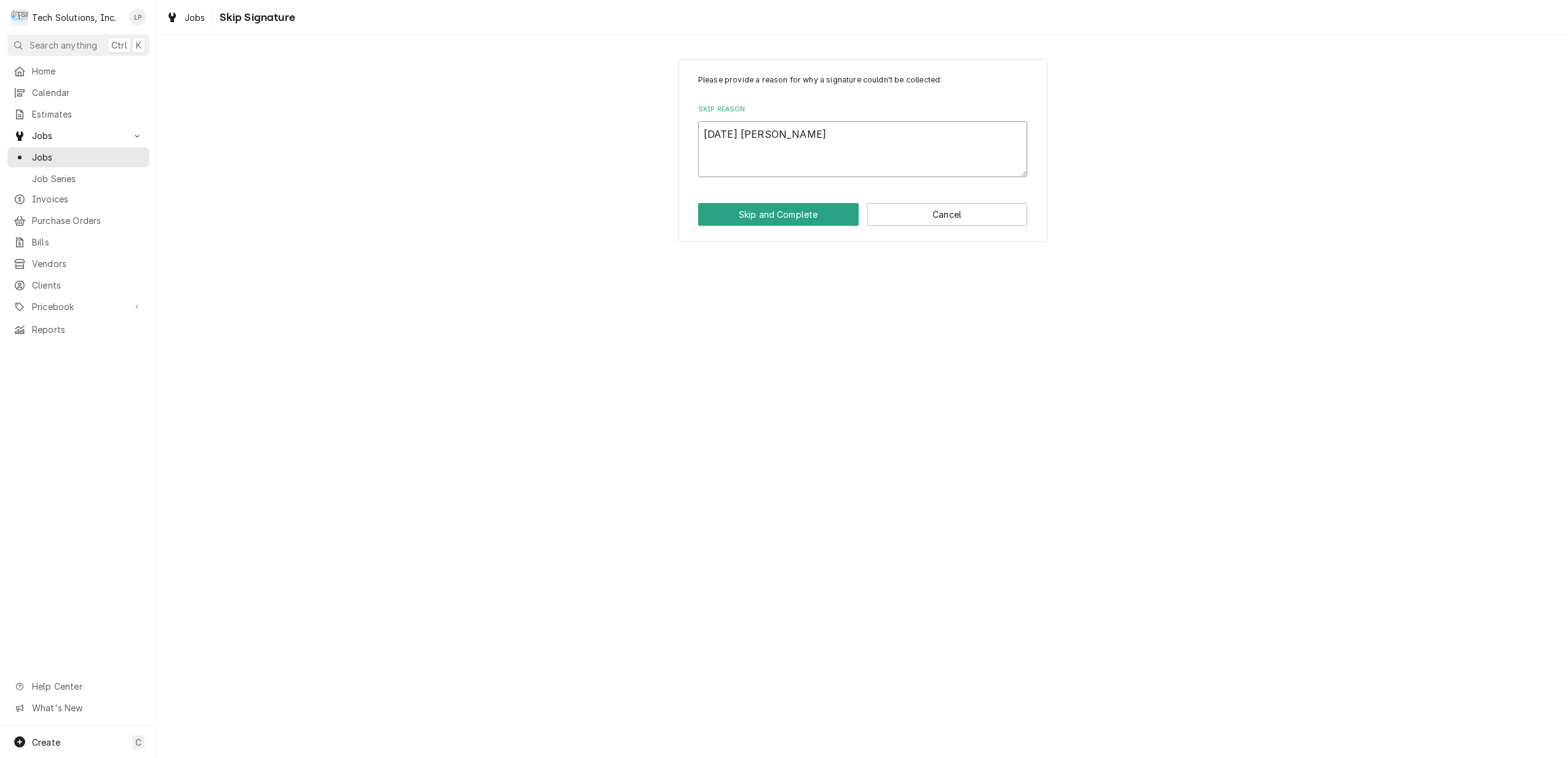
type textarea "x"
type textarea "10/9/19 Jaso"
type textarea "x"
type textarea "10/9/19 Jason"
type textarea "x"
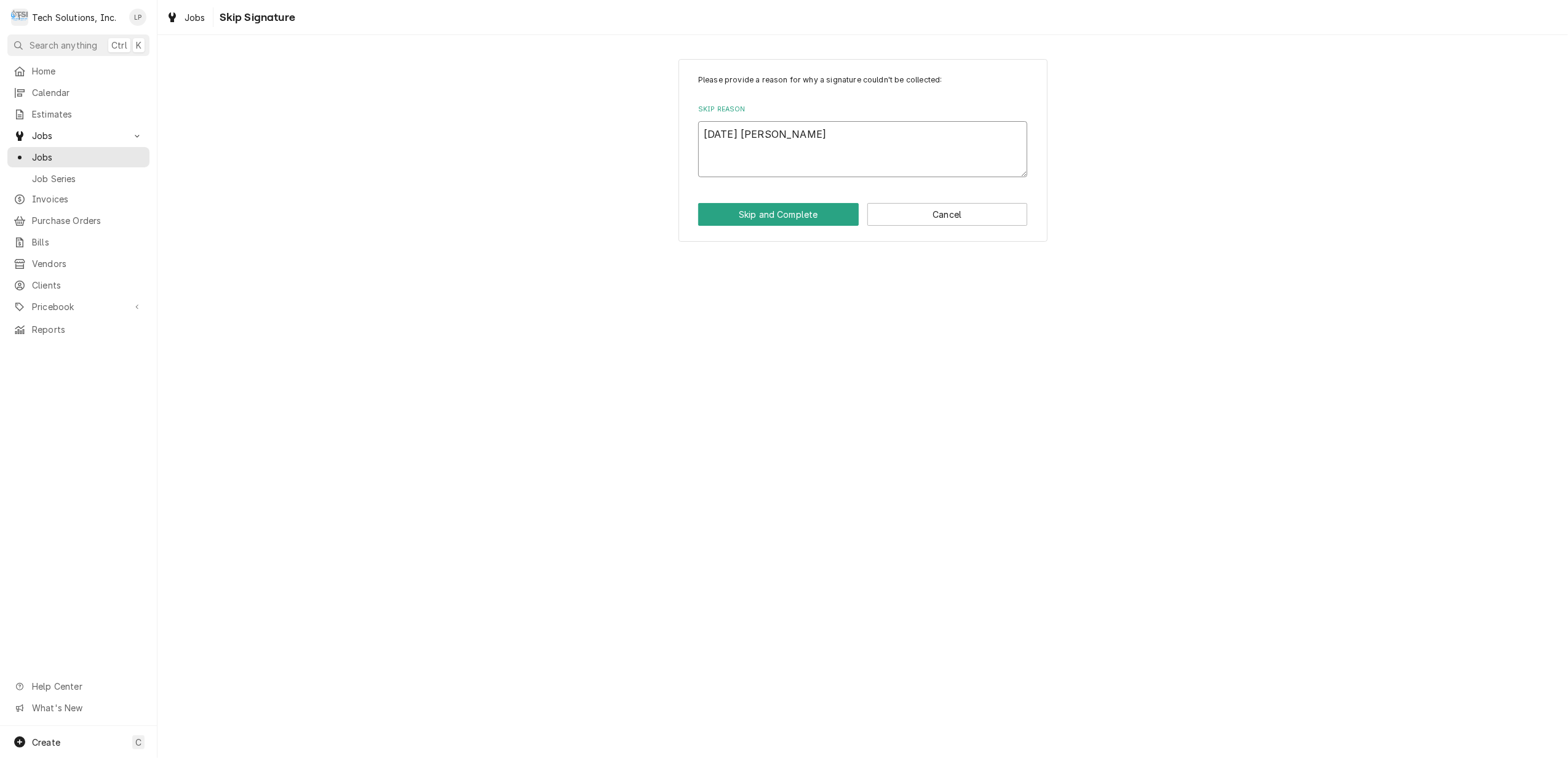
type textarea "10/9/19 Jason"
type textarea "x"
type textarea "10/9/19 Jason s"
type textarea "x"
type textarea "10/9/19 Jason sa"
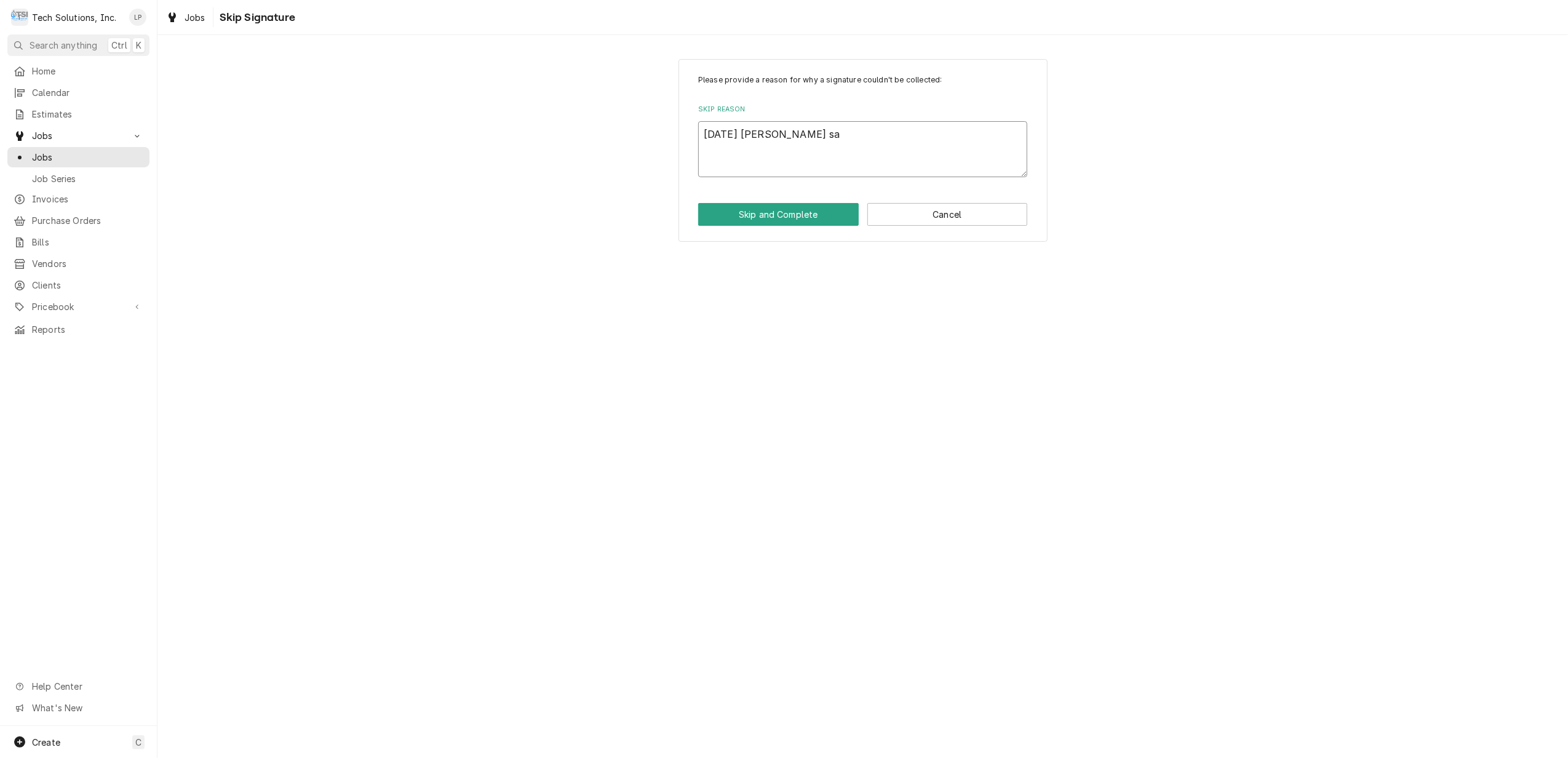
type textarea "x"
type textarea "10/9/19 Jason sai"
type textarea "x"
type textarea "10/9/19 Jason said"
type textarea "x"
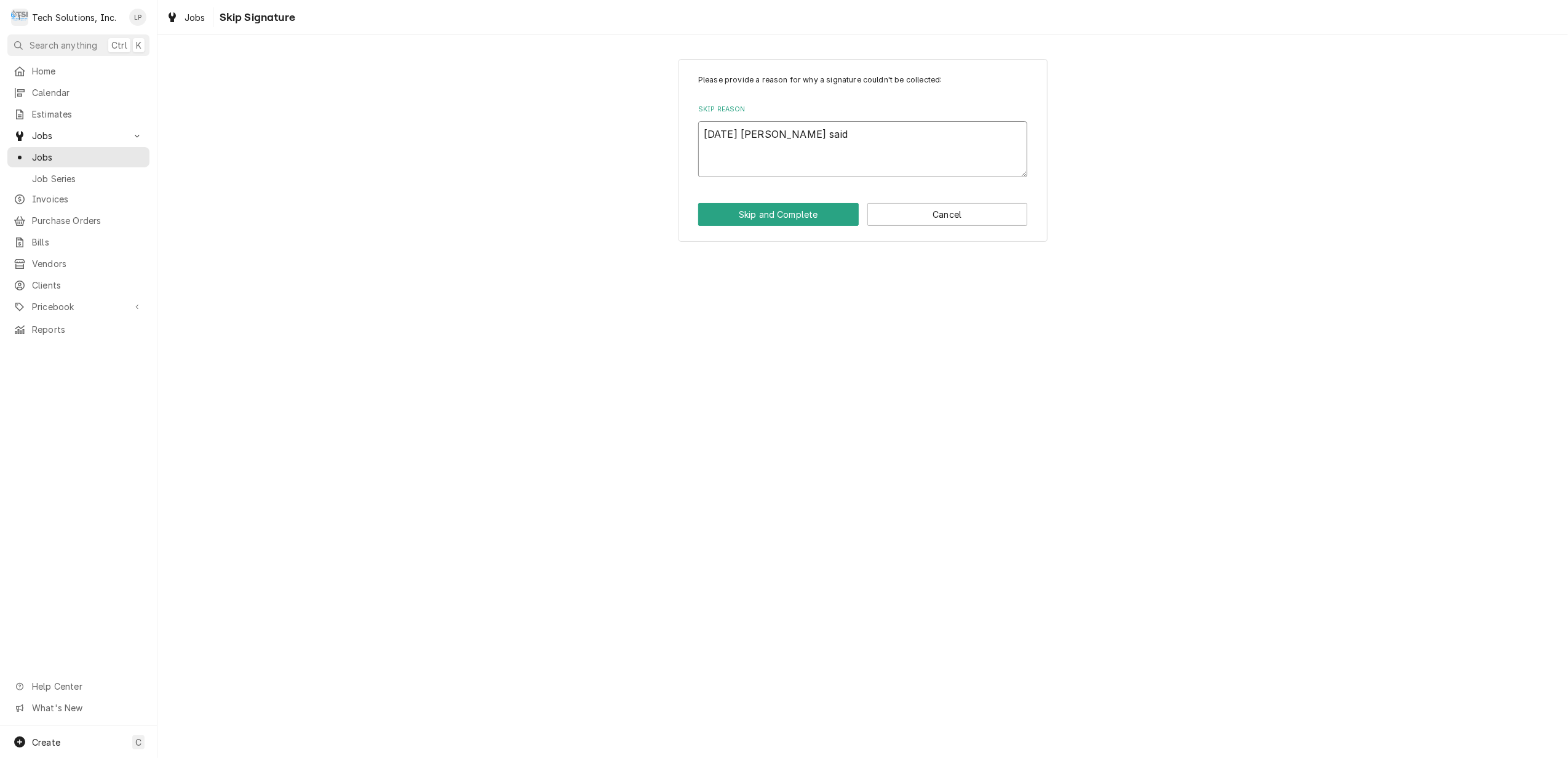
type textarea "10/9/19 Jason said"
type textarea "x"
type textarea "10/9/19 Jason said t"
type textarea "x"
type textarea "10/9/19 Jason said to"
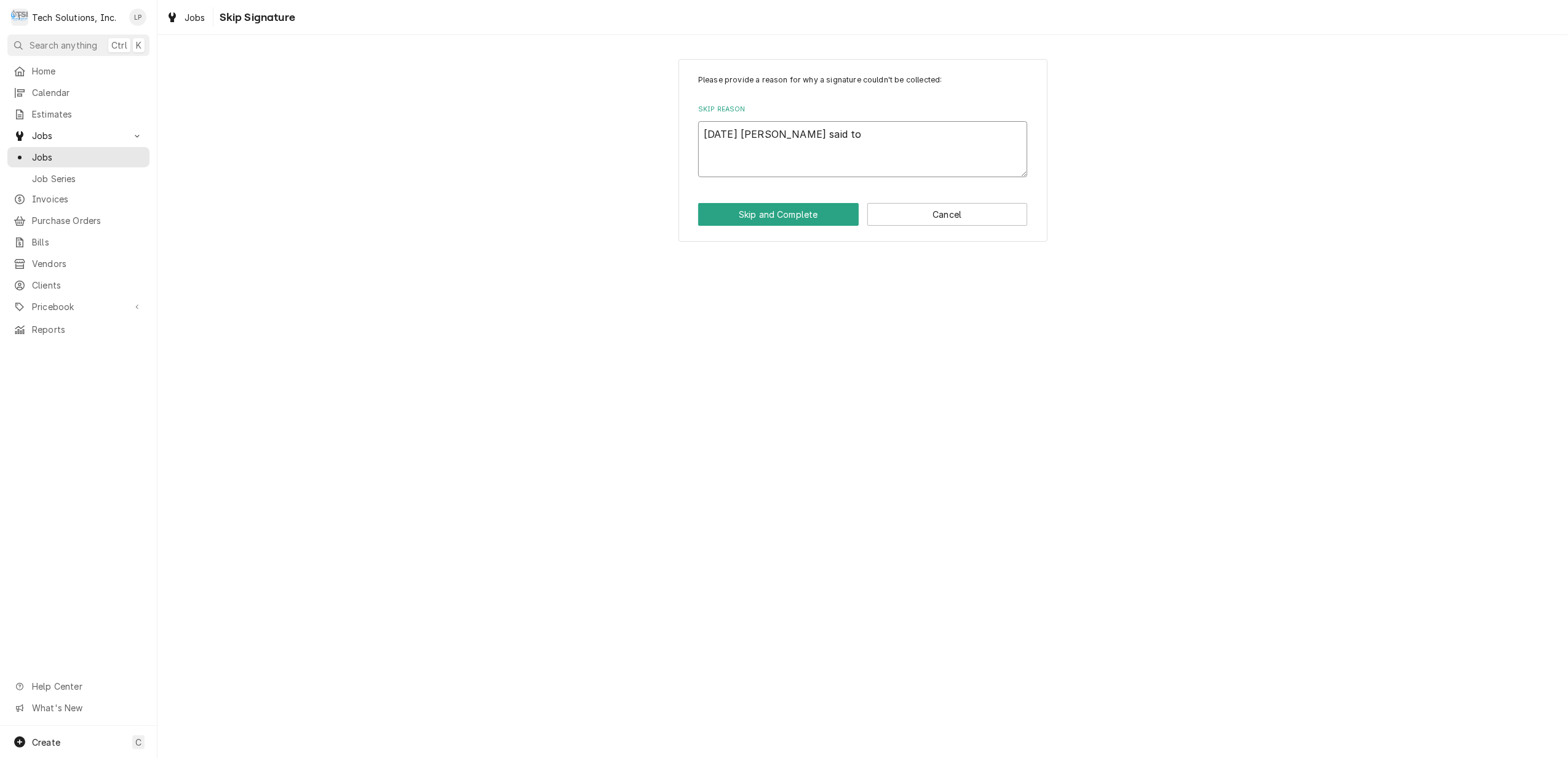
type textarea "x"
type textarea "10/9/19 Jason said to"
type textarea "x"
type textarea "10/9/19 Jason said to t"
type textarea "x"
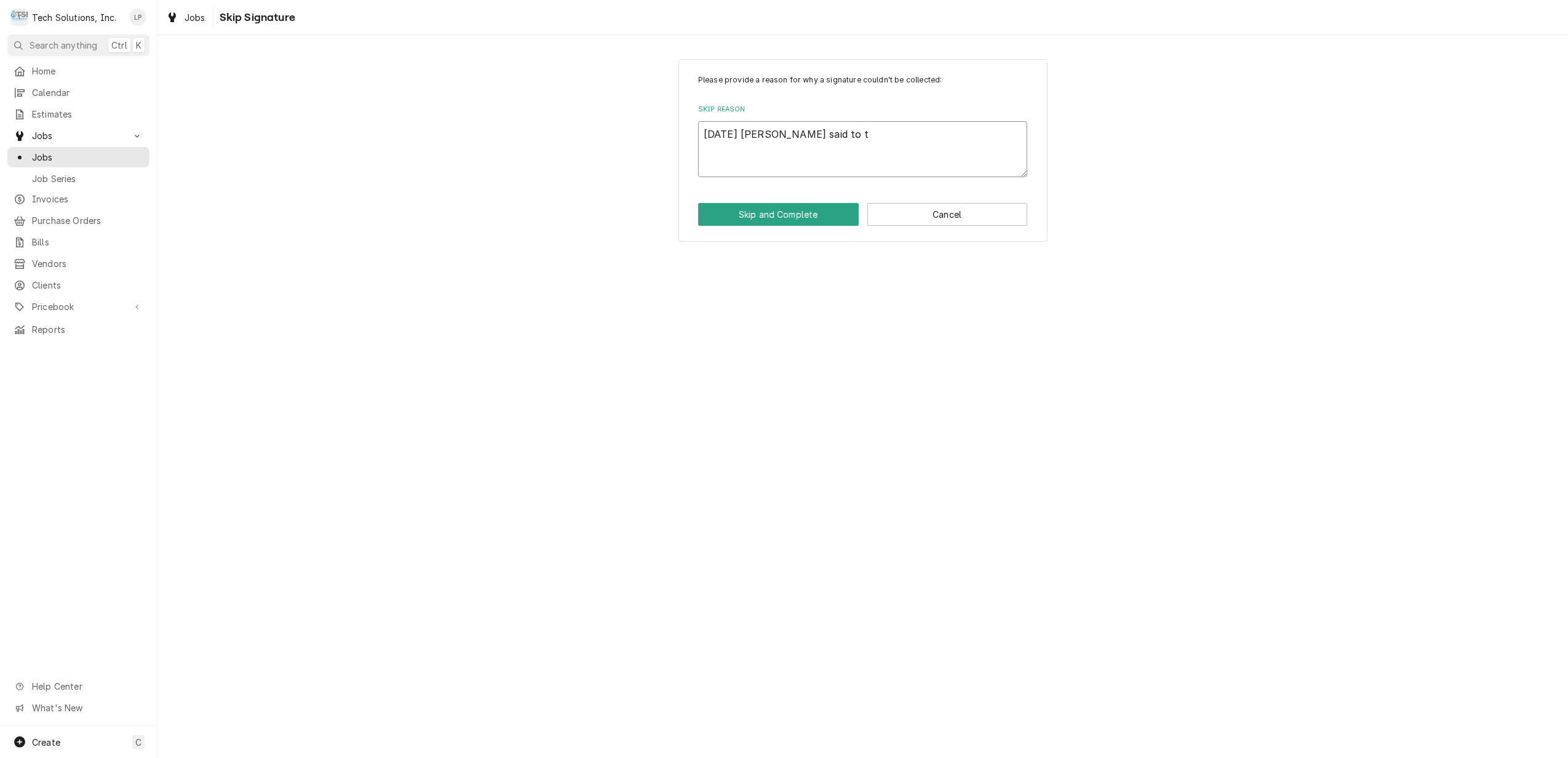
type textarea "10/9/19 Jason said to te"
type textarea "x"
type textarea "10/9/19 Jason said to tex"
type textarea "x"
type textarea "10/9/19 Jason said to text"
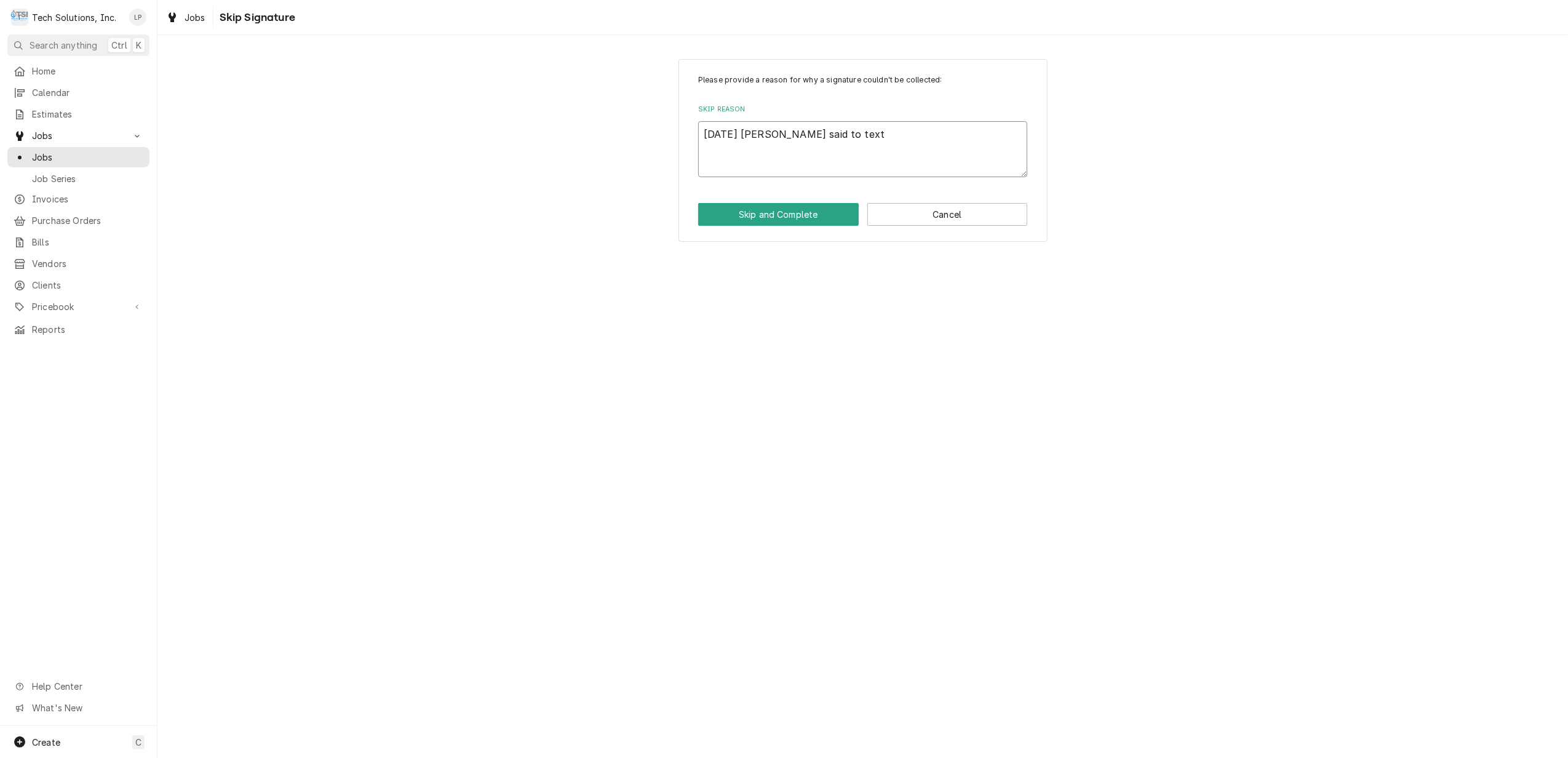
type textarea "x"
type textarea "10/9/19 Jason said to text"
type textarea "x"
type textarea "10/9/19 Jason said to text c"
type textarea "x"
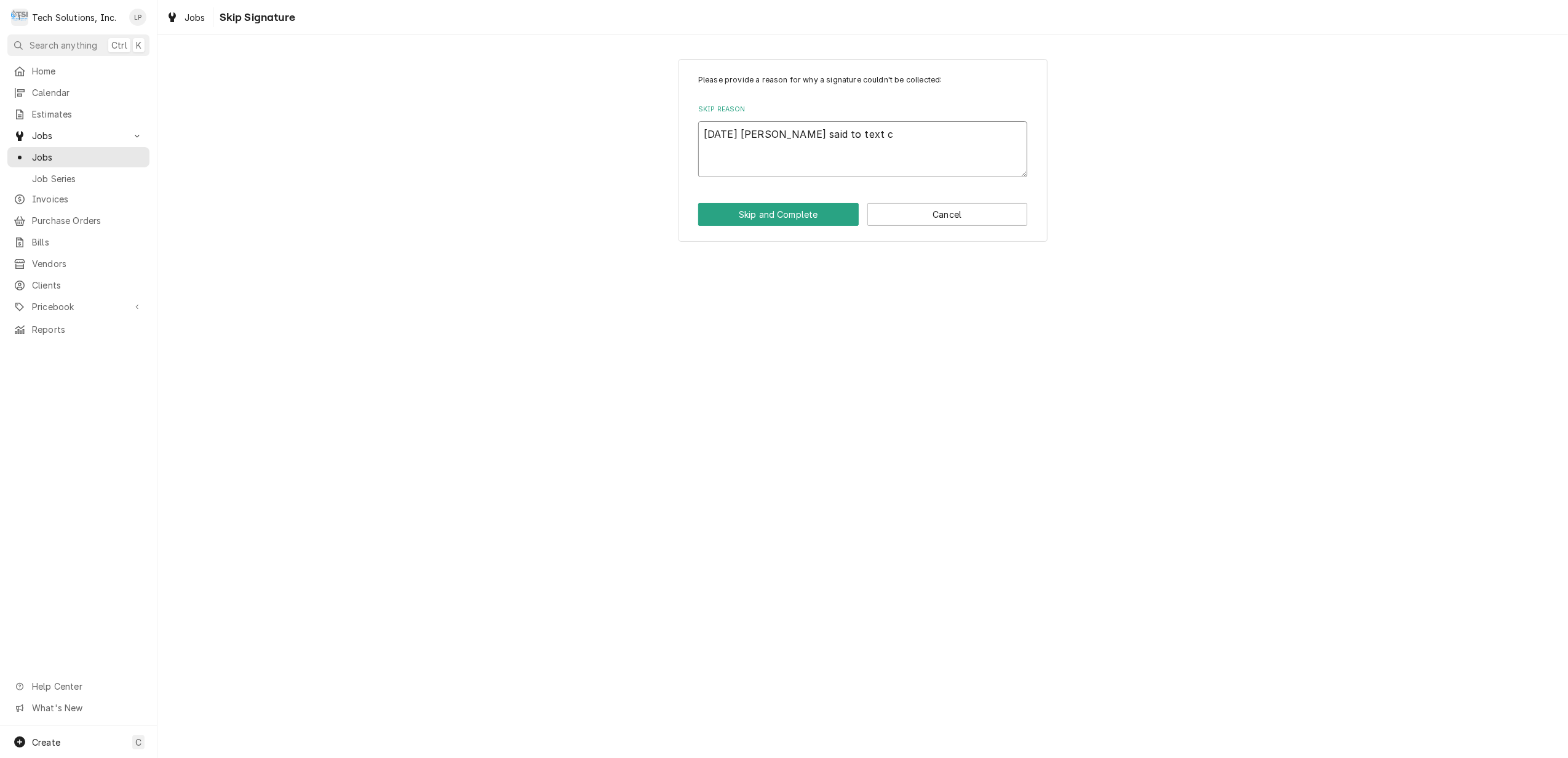
type textarea "10/9/19 Jason said to text co"
type textarea "x"
type textarea "10/9/19 Jason said to text cop"
type textarea "x"
type textarea "10/9/19 Jason said to text copy"
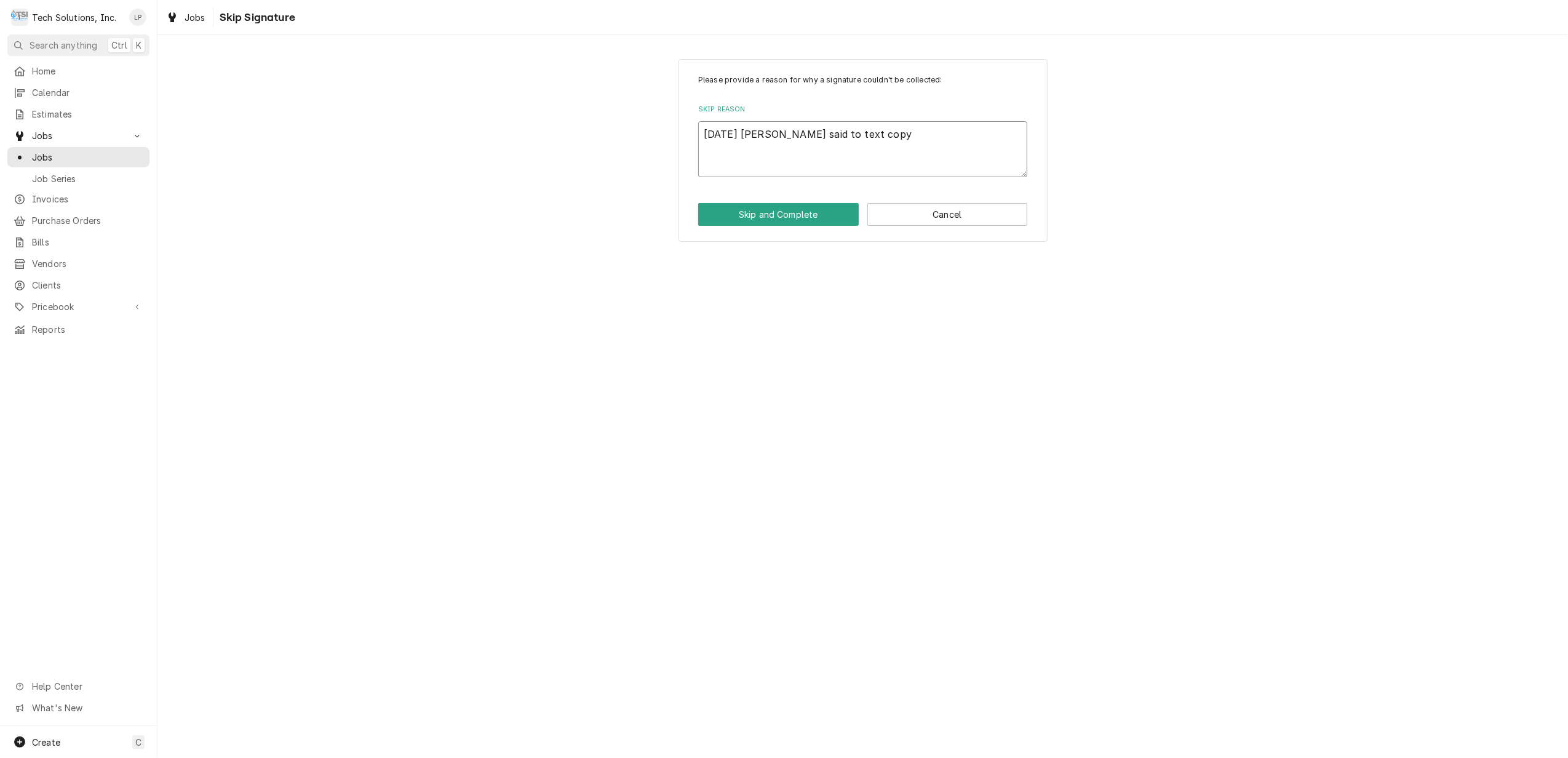
type textarea "x"
type textarea "10/9/19 Jason said to text copy"
type textarea "x"
type textarea "10/9/19 Jason said to text copy o"
type textarea "x"
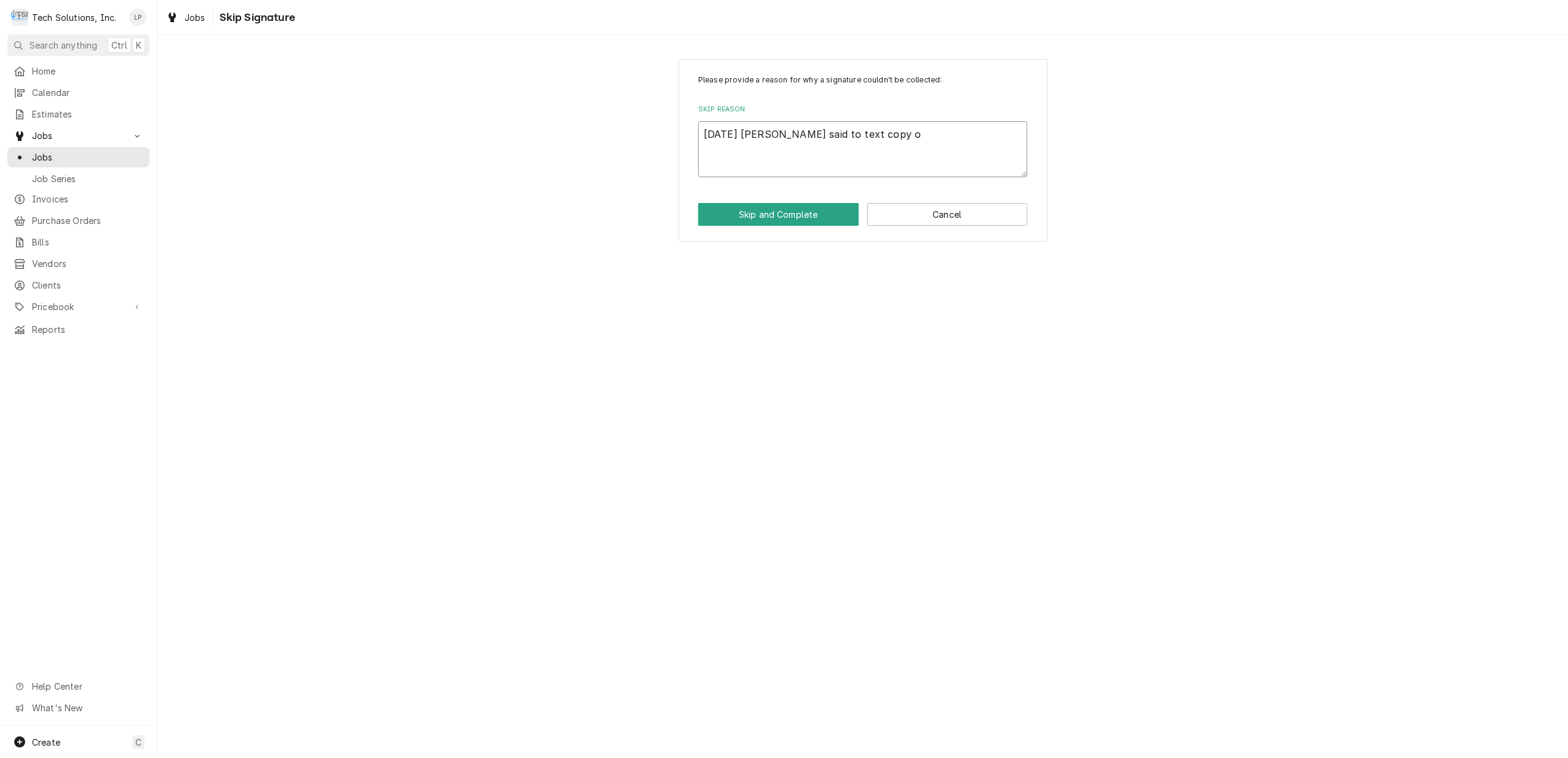
type textarea "10/9/19 Jason said to text copy of"
type textarea "x"
type textarea "10/9/19 Jason said to text copy of"
type textarea "x"
type textarea "10/9/19 Jason said to text copy of i"
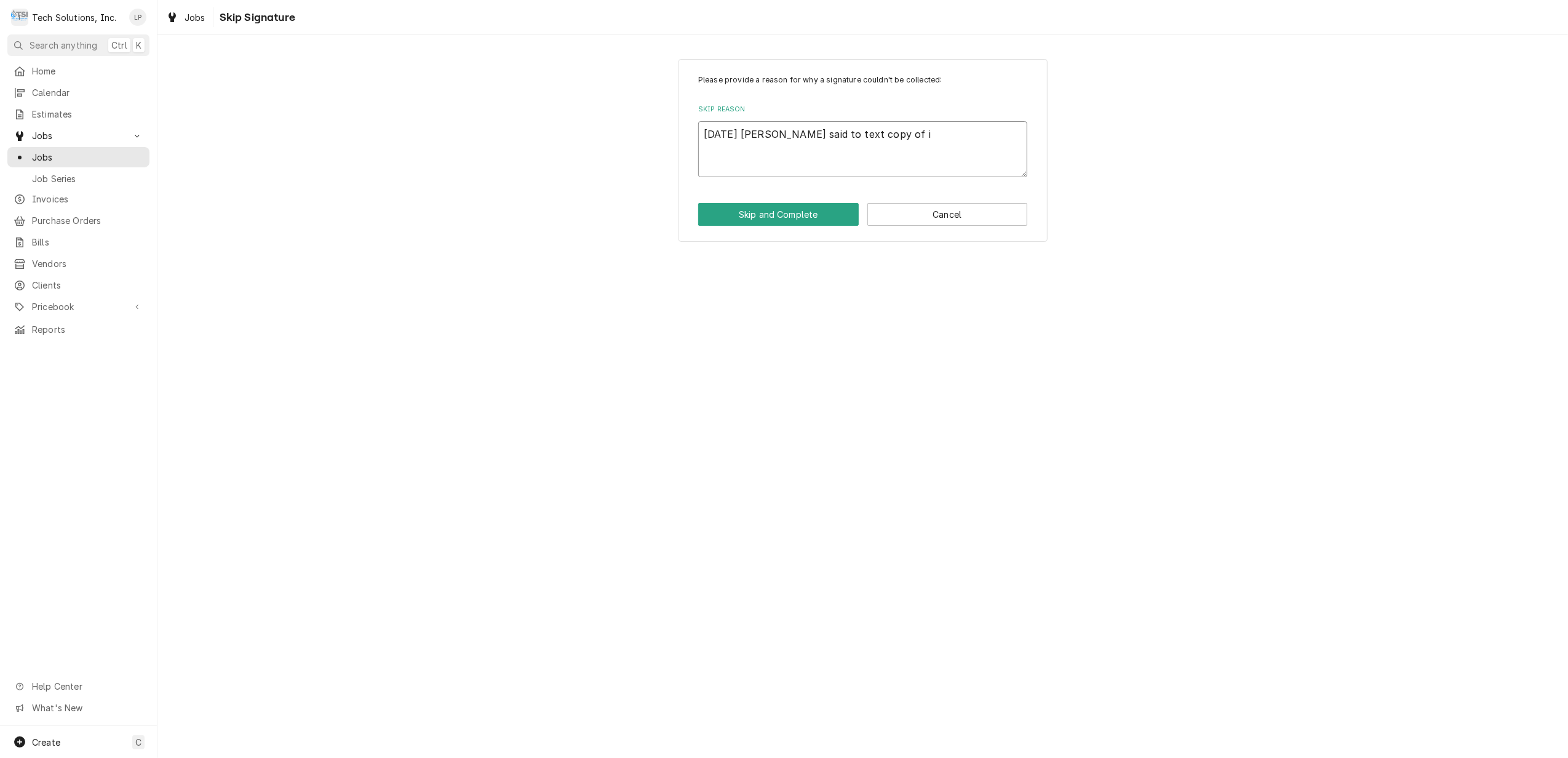
type textarea "x"
type textarea "10/9/19 Jason said to text copy of in"
type textarea "x"
type textarea "10/9/19 Jason said to text copy of inv"
type textarea "x"
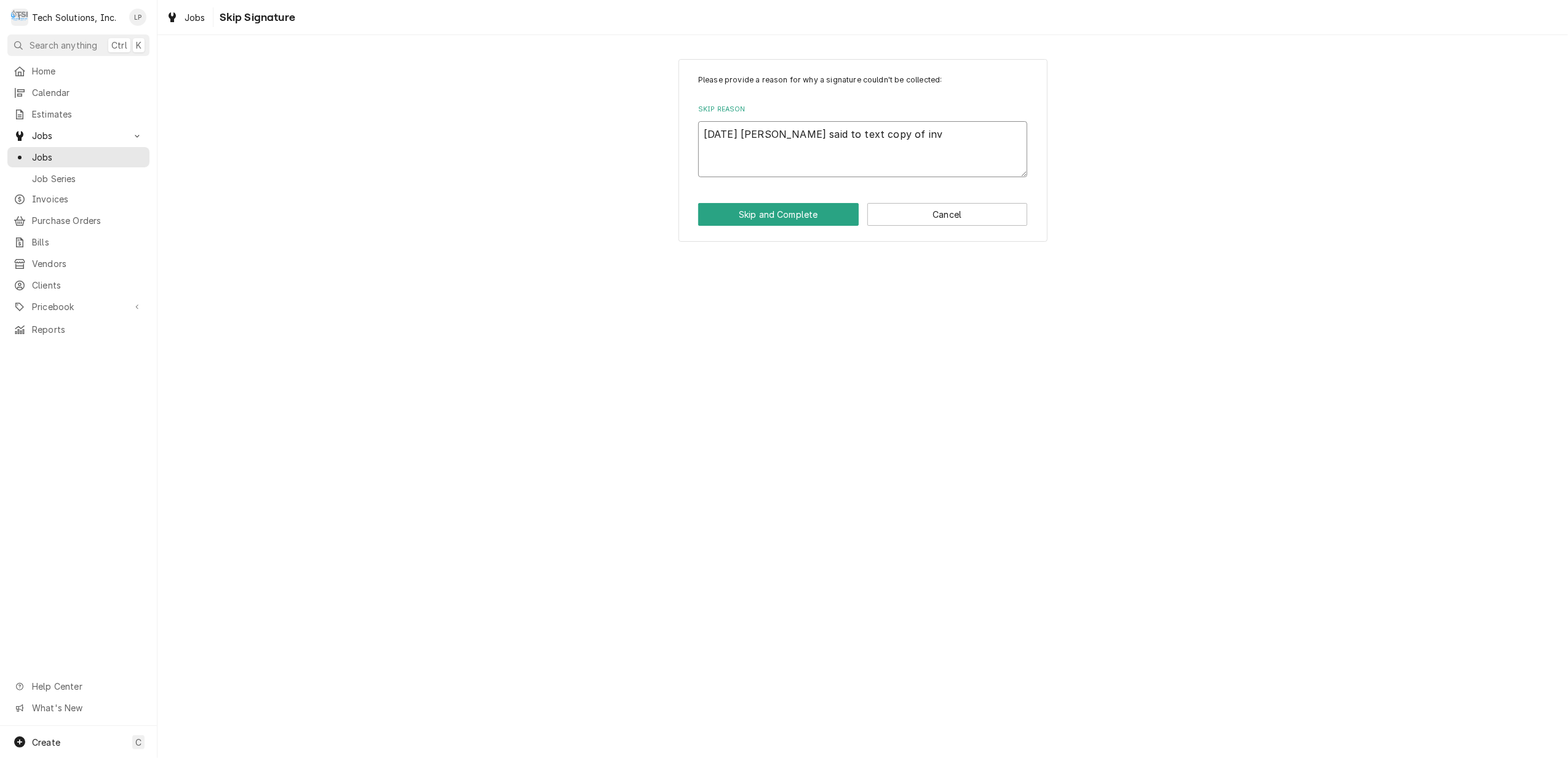
type textarea "10/9/19 Jason said to text copy of invo"
type textarea "x"
type textarea "10/9/19 Jason said to text copy of invoi"
type textarea "x"
type textarea "10/9/19 Jason said to text copy of invoic"
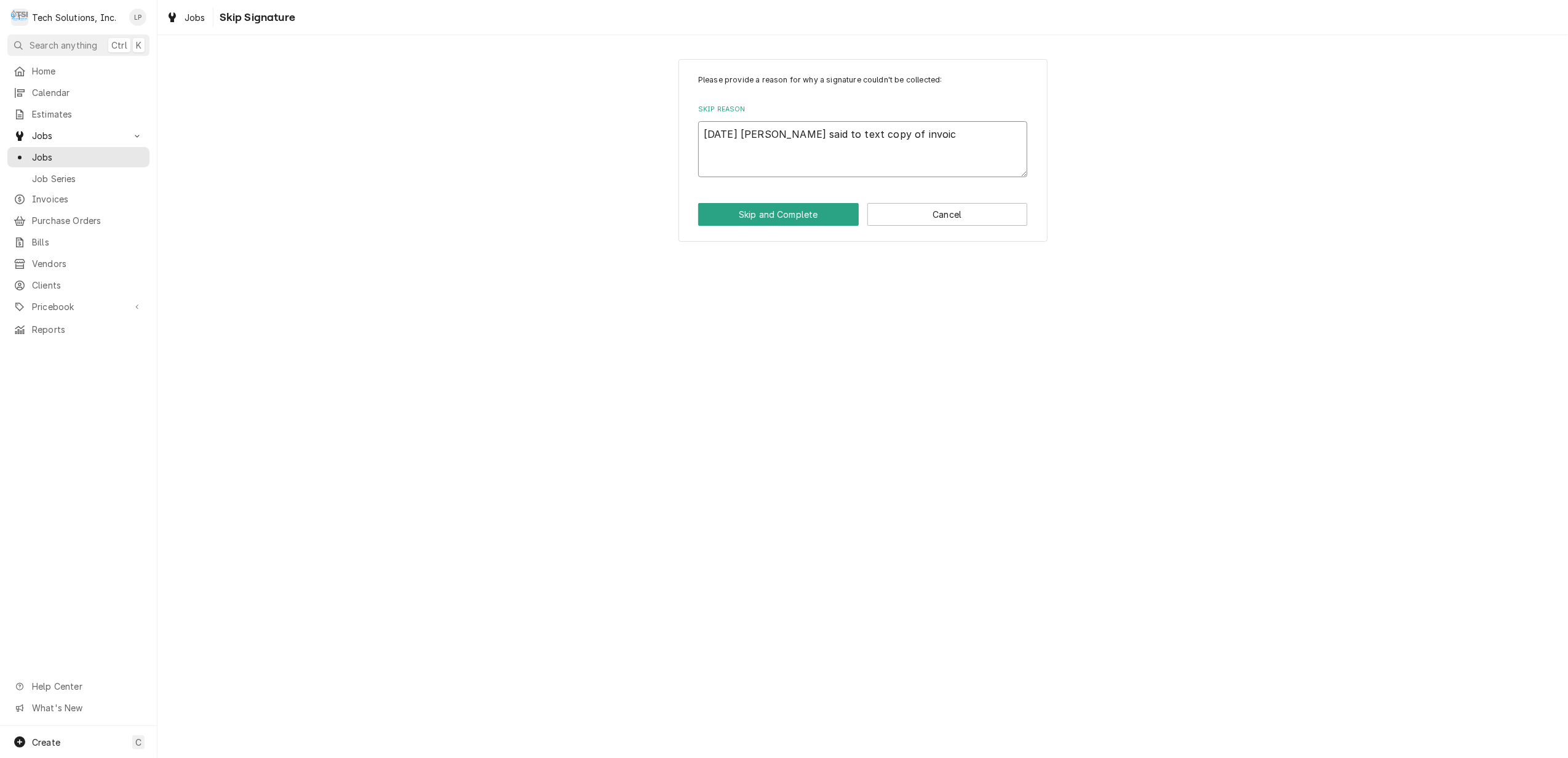
type textarea "x"
type textarea "10/9/19 Jason said to text copy of invoice"
type textarea "x"
type textarea "10/9/19 Jason said to text copy of invoice."
click at [809, 220] on button "Skip and Complete" at bounding box center [778, 214] width 161 height 23
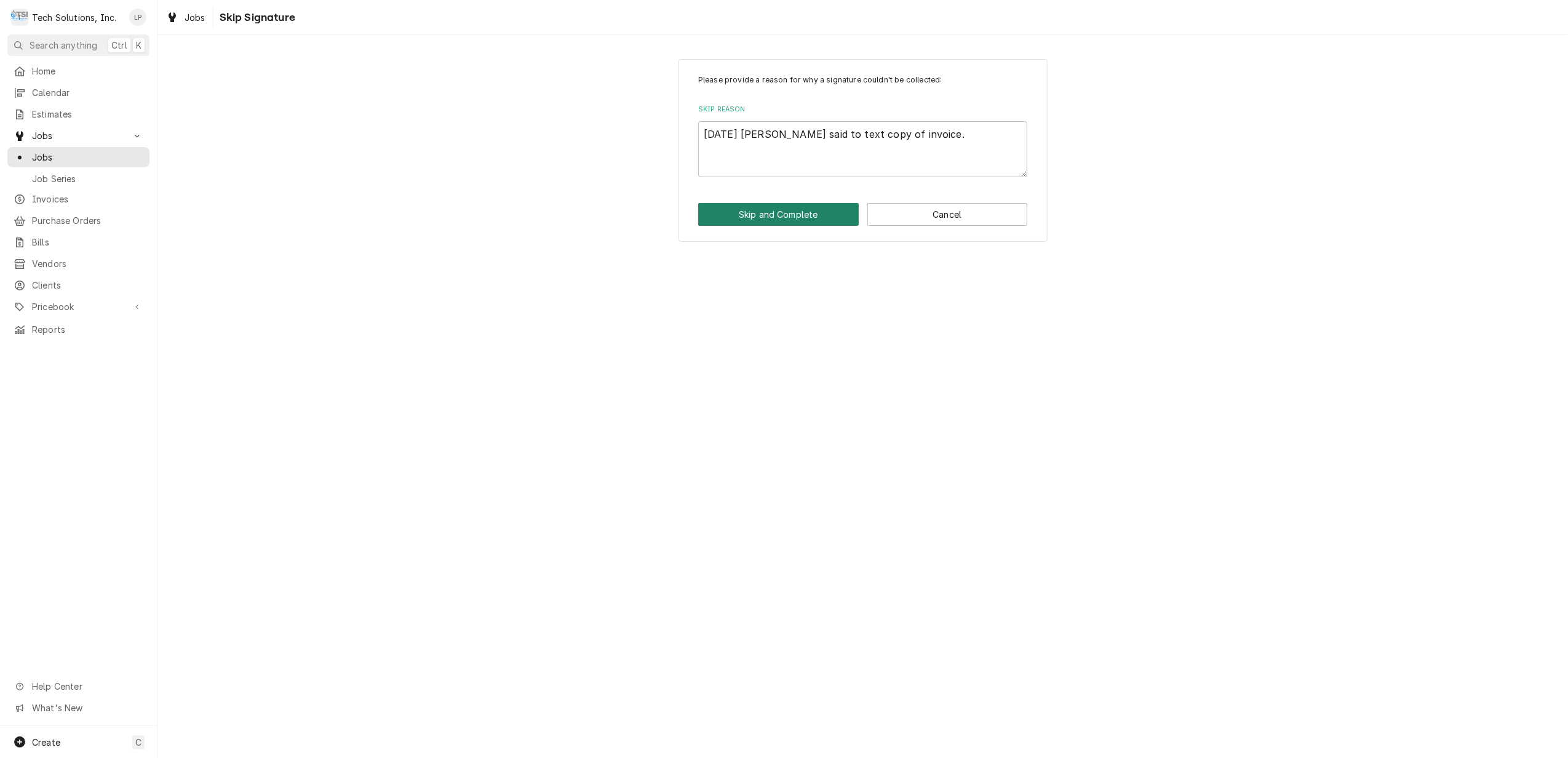
type textarea "x"
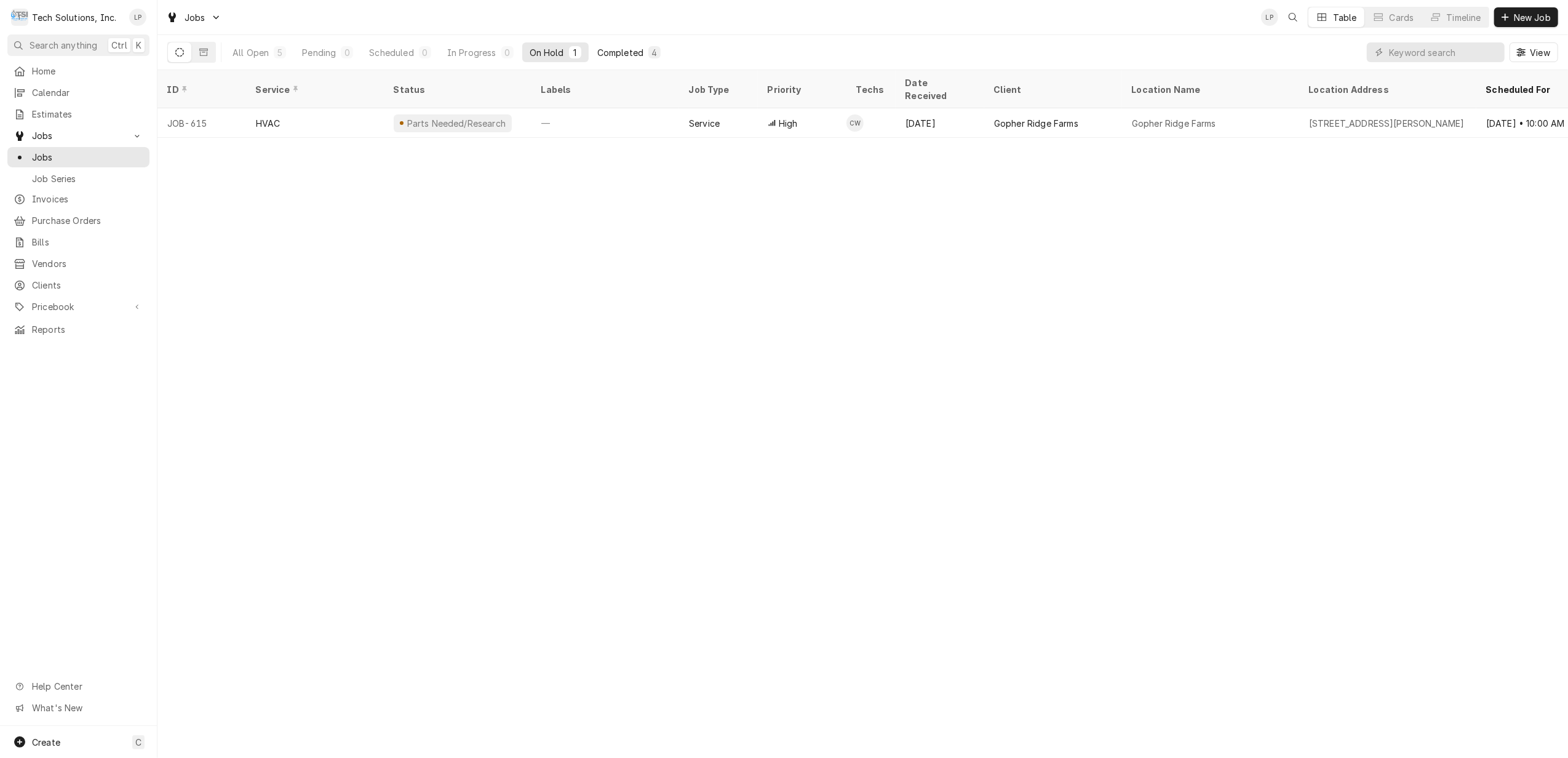
click at [617, 50] on div "Completed" at bounding box center [620, 52] width 46 height 13
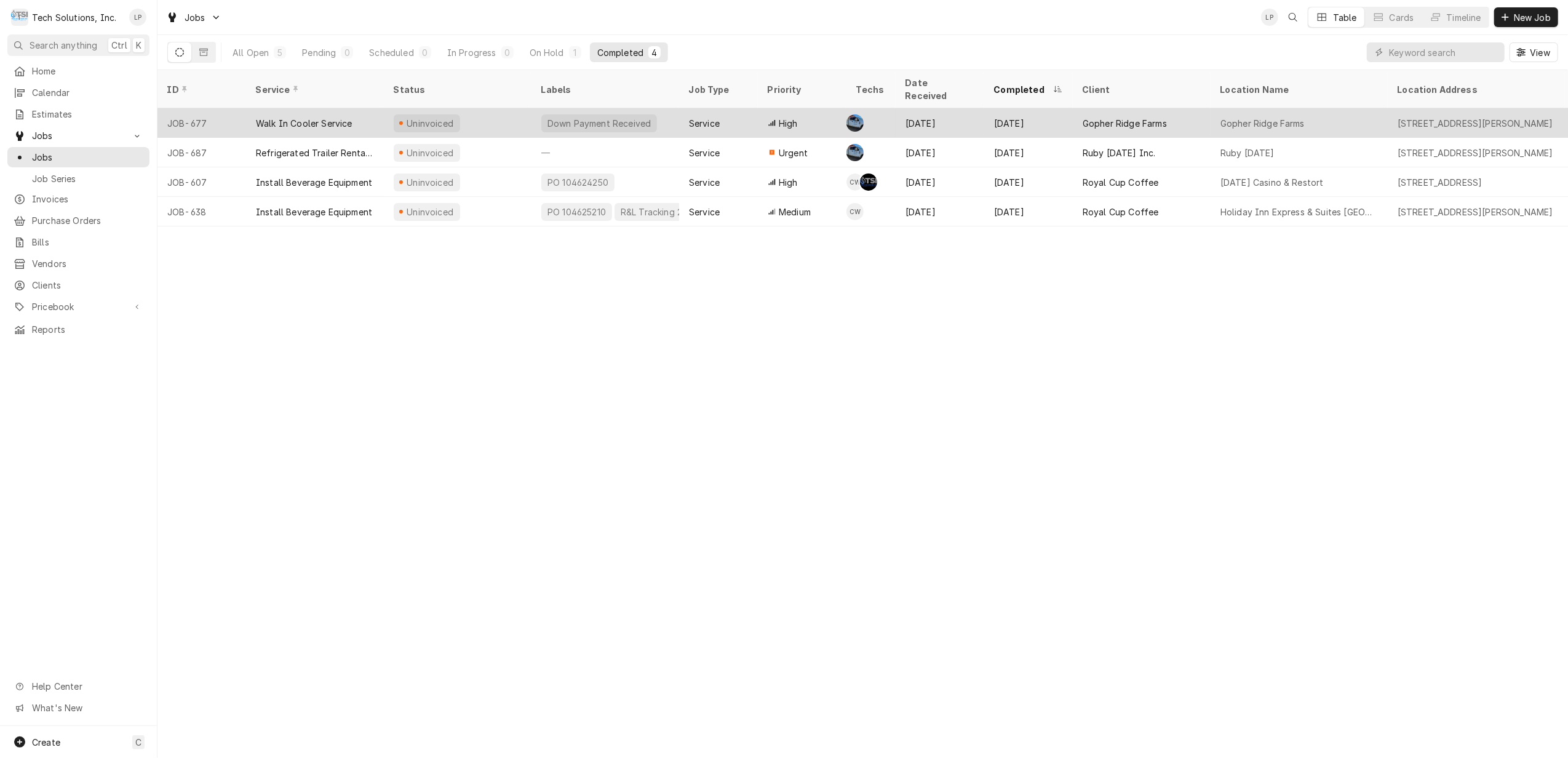
click at [661, 111] on div "Down Payment Received" at bounding box center [605, 123] width 148 height 30
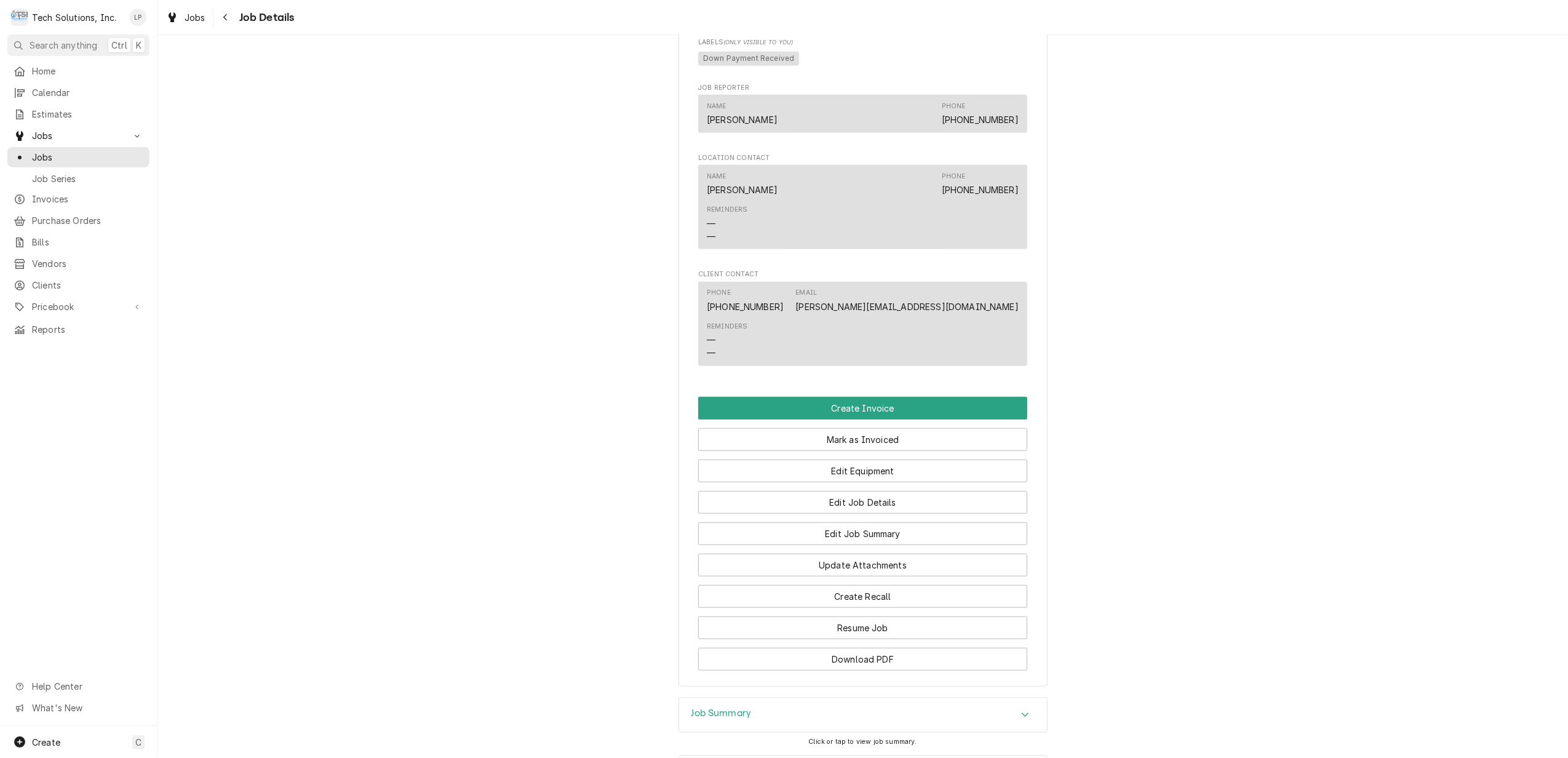
scroll to position [902, 0]
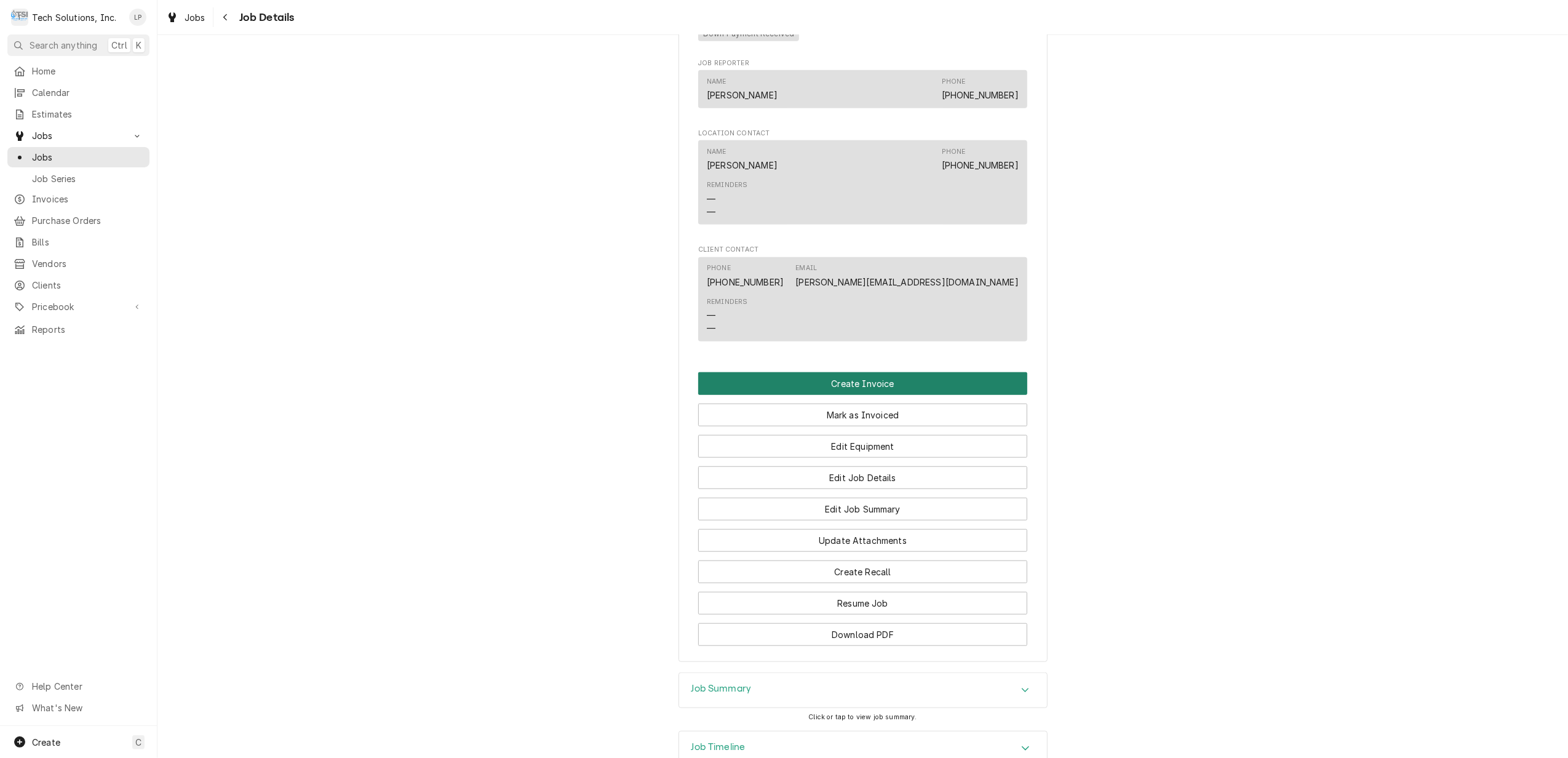
click at [872, 384] on button "Create Invoice" at bounding box center [863, 383] width 329 height 23
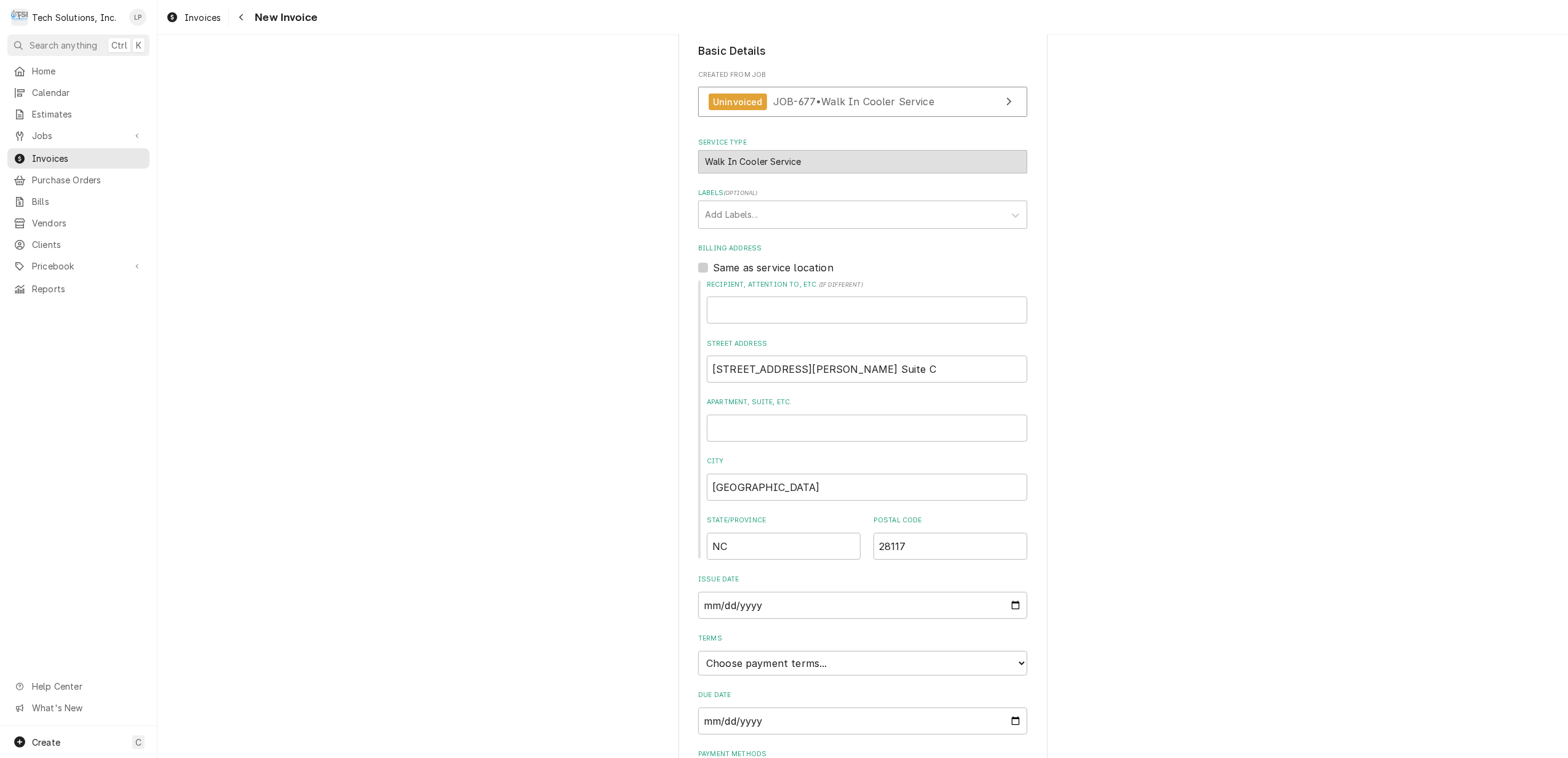
scroll to position [390, 0]
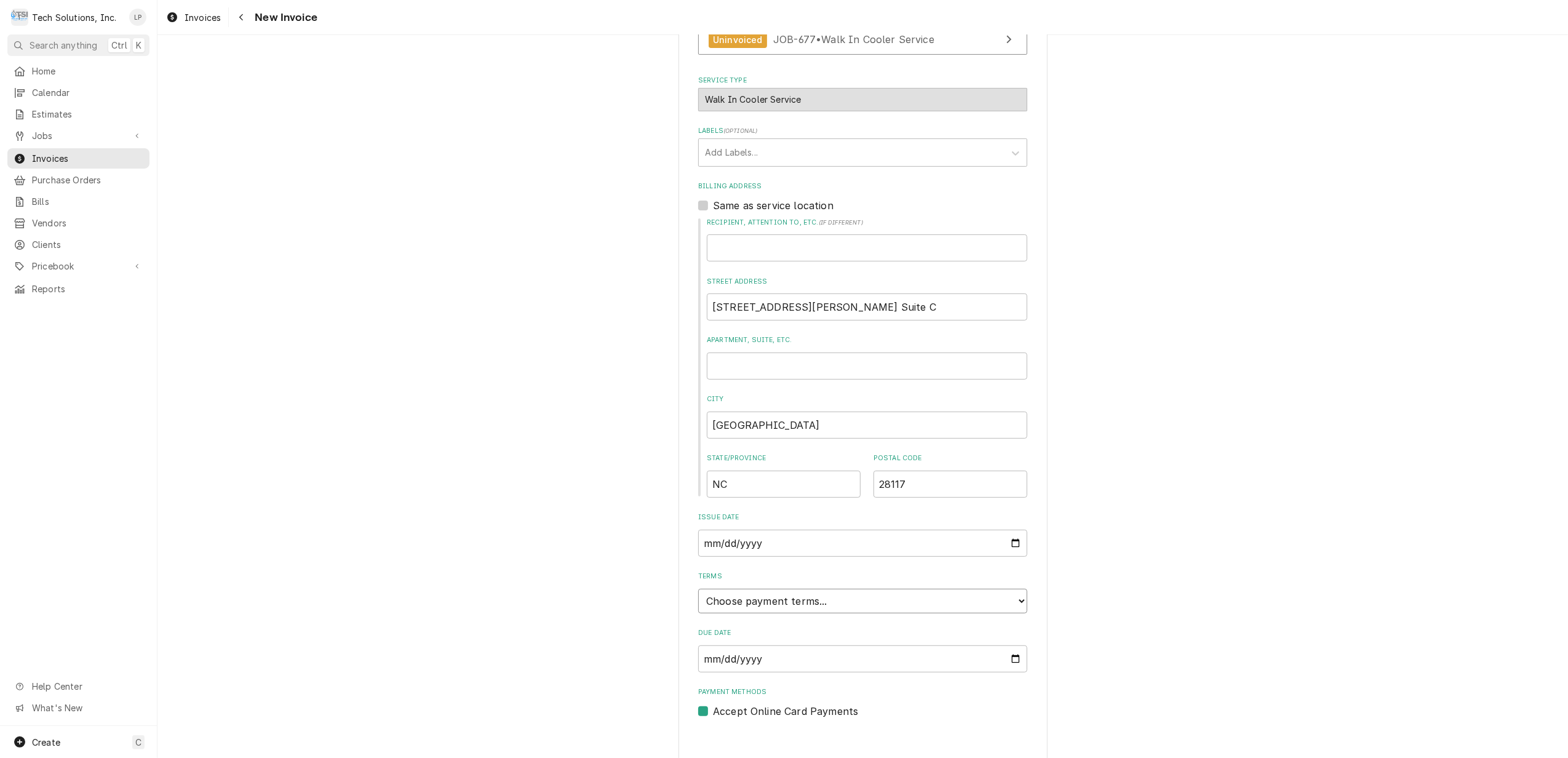
click at [1012, 589] on select "Choose payment terms... Same Day Net 7 Net 14 Net 21 Net 30 Net 45 Net 60 Net 90" at bounding box center [863, 602] width 329 height 25
click at [1184, 567] on div "Please provide the following information to create your invoice: Client Details…" at bounding box center [863, 214] width 1410 height 1113
click at [1009, 589] on select "Choose payment terms... Same Day Net 7 Net 14 Net 21 Net 30 Net 45 Net 60 Net 90" at bounding box center [863, 602] width 329 height 25
click at [1219, 587] on div "Please provide the following information to create your invoice: Client Details…" at bounding box center [863, 214] width 1410 height 1113
click at [1014, 589] on select "Choose payment terms... Same Day Net 7 Net 14 Net 21 Net 30 Net 45 Net 60 Net 90" at bounding box center [863, 602] width 329 height 25
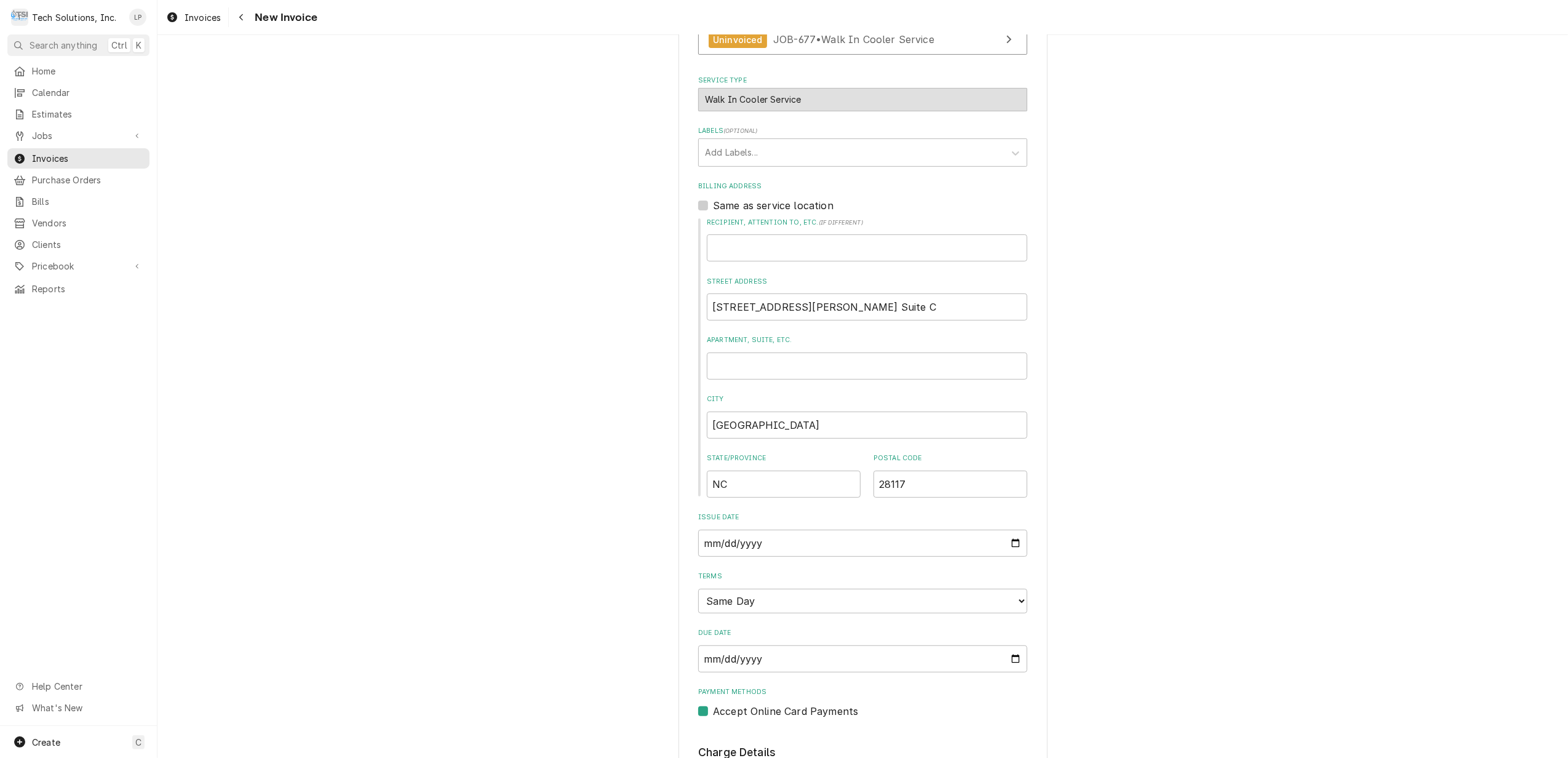
click at [1011, 589] on select "Choose payment terms... Same Day Net 7 Net 14 Net 21 Net 30 Net 45 Net 60 Net 90" at bounding box center [863, 602] width 329 height 25
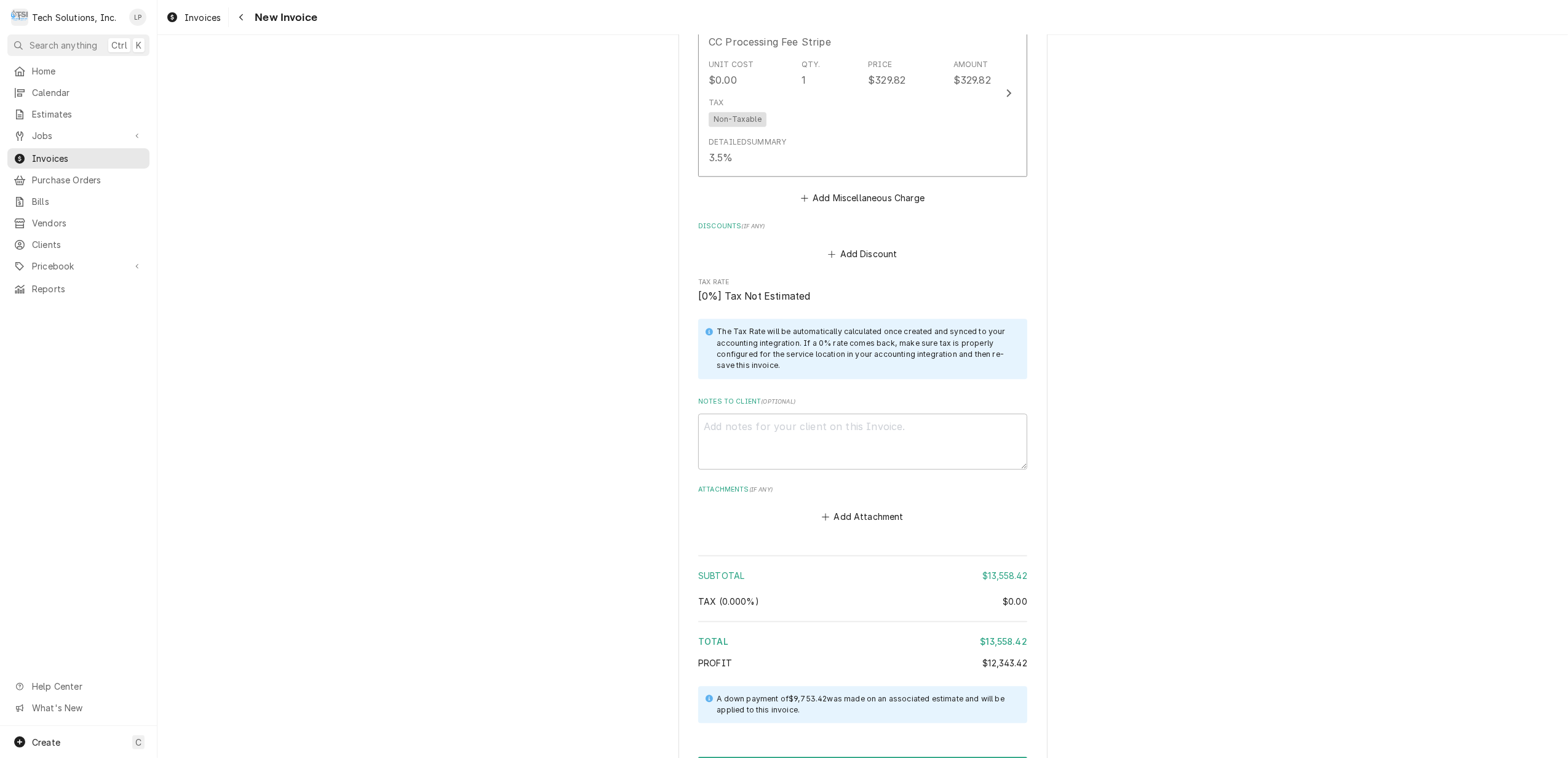
scroll to position [2931, 0]
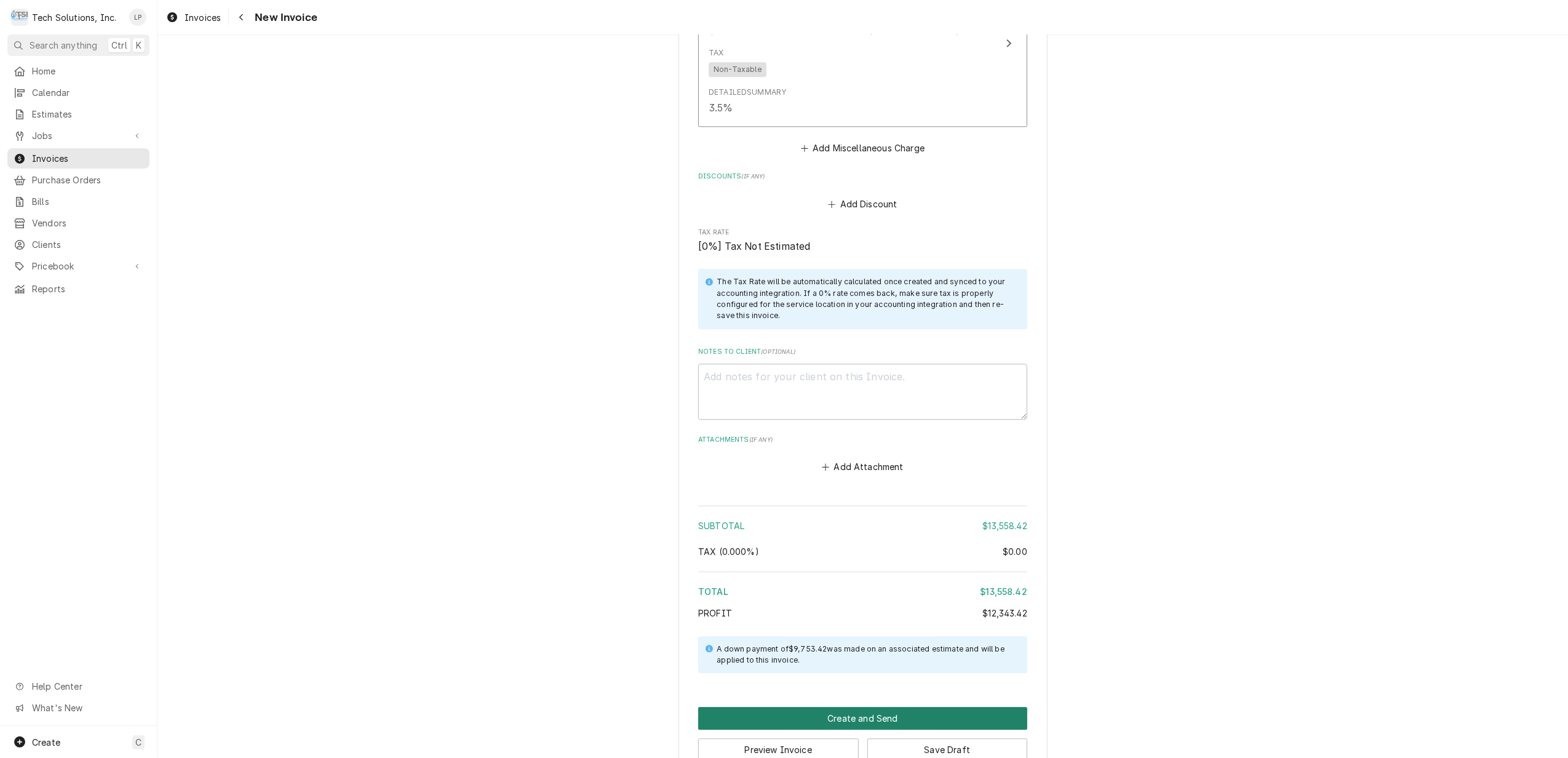
click at [884, 707] on button "Create and Send" at bounding box center [863, 718] width 329 height 23
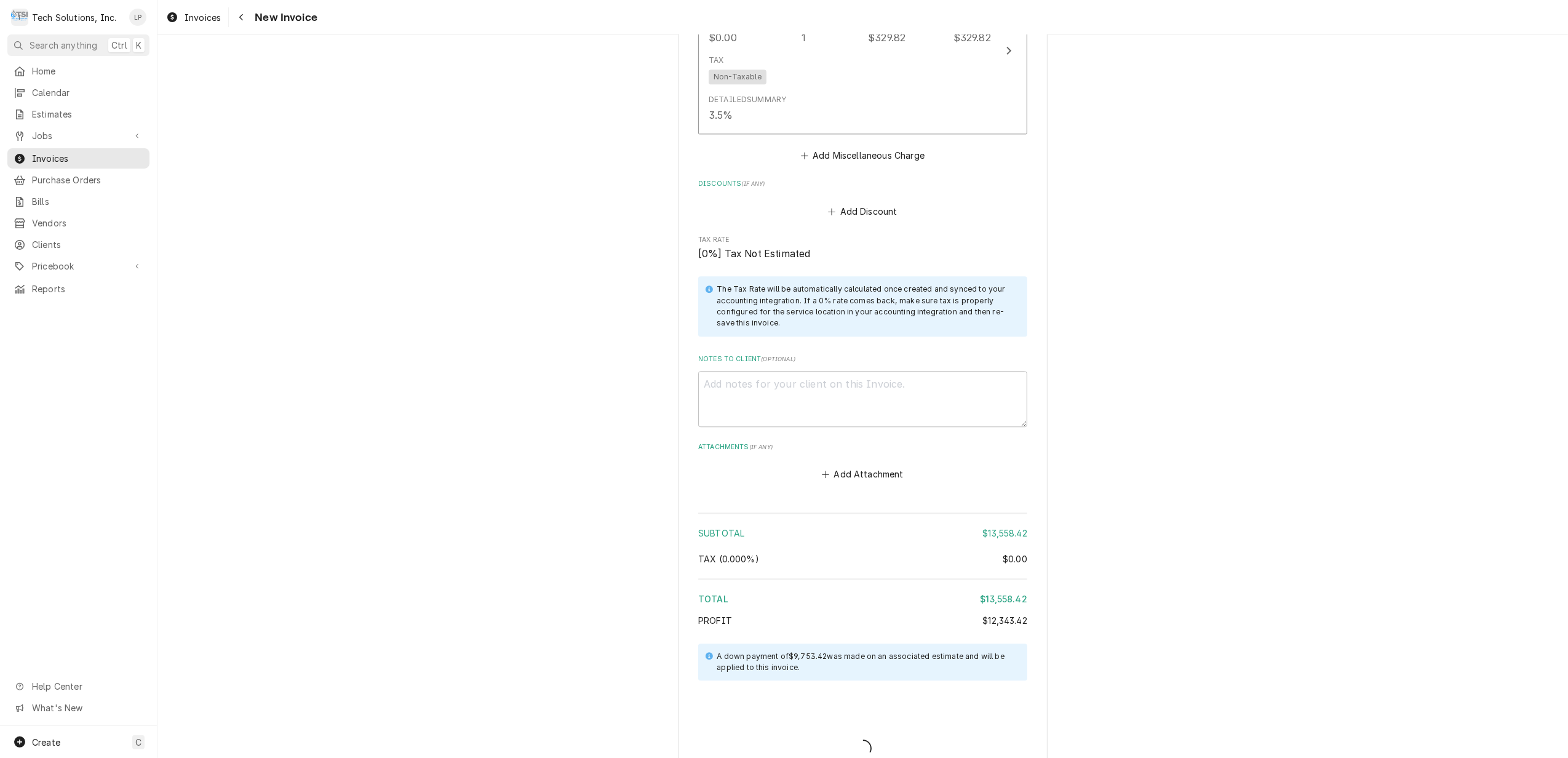
type textarea "x"
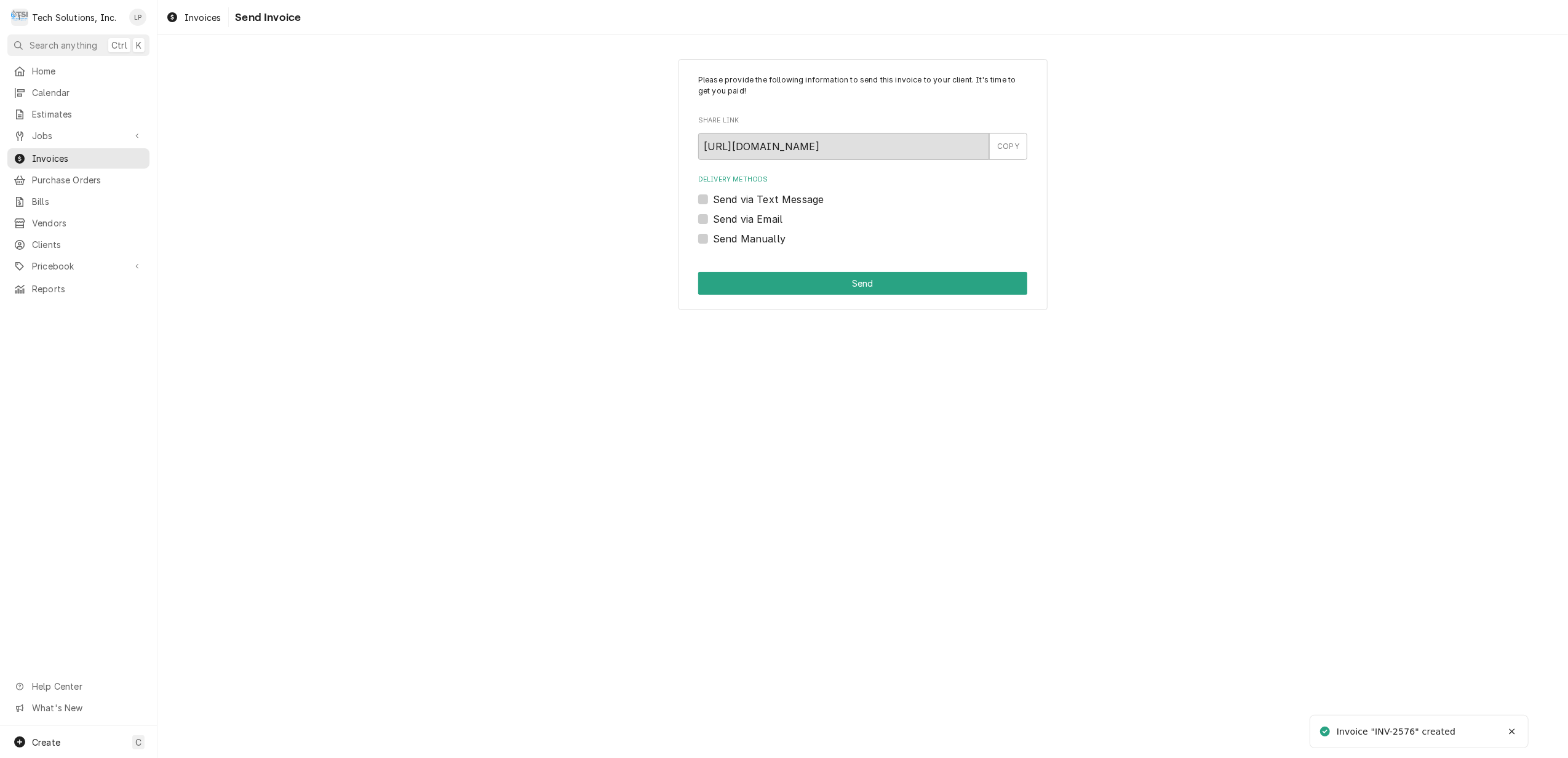
click at [713, 200] on label "Send via Text Message" at bounding box center [768, 199] width 110 height 15
click at [713, 200] on input "Send via Text Message" at bounding box center [878, 205] width 329 height 27
checkbox input "true"
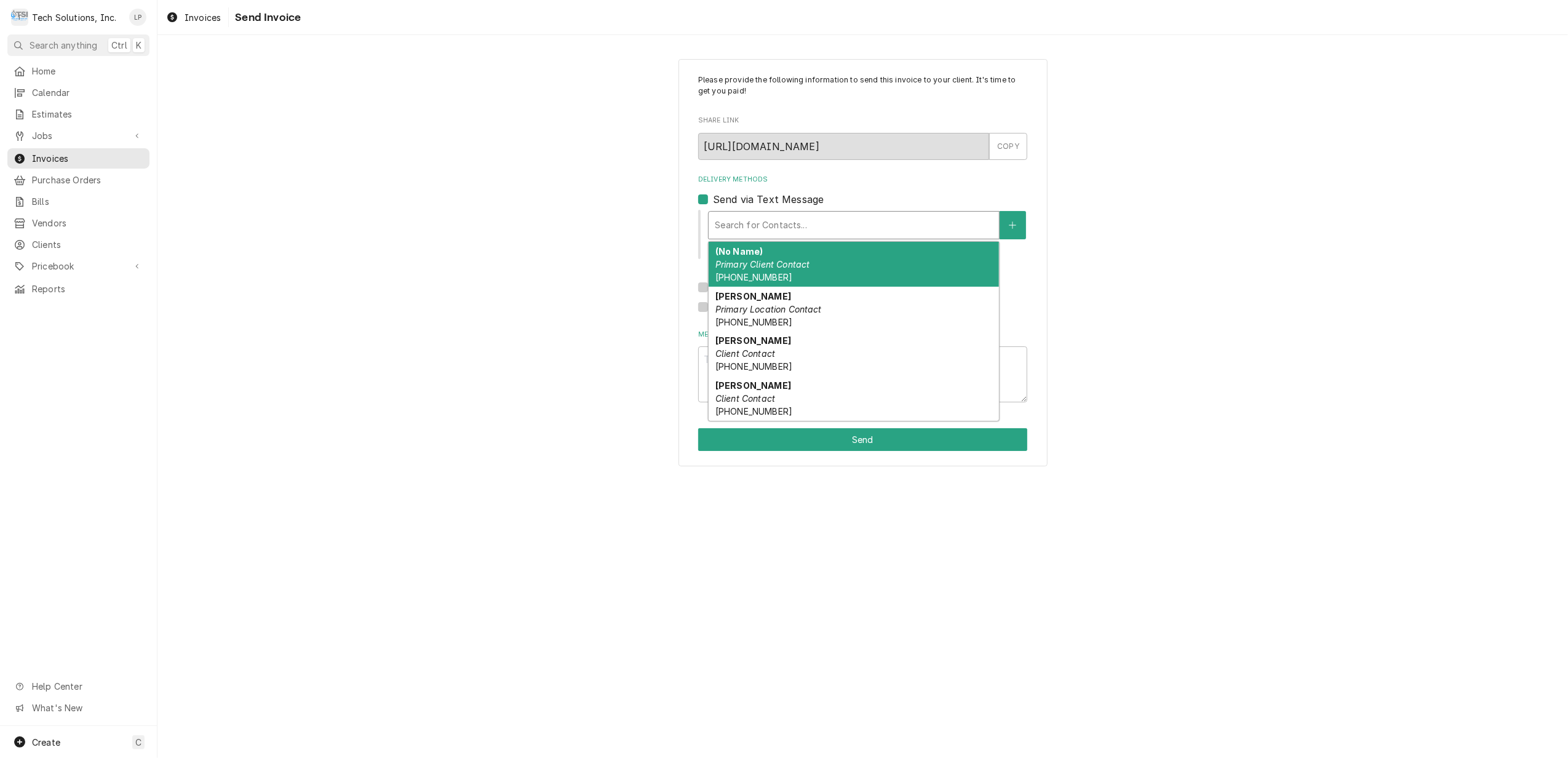
click at [769, 229] on div "Delivery Methods" at bounding box center [854, 225] width 278 height 22
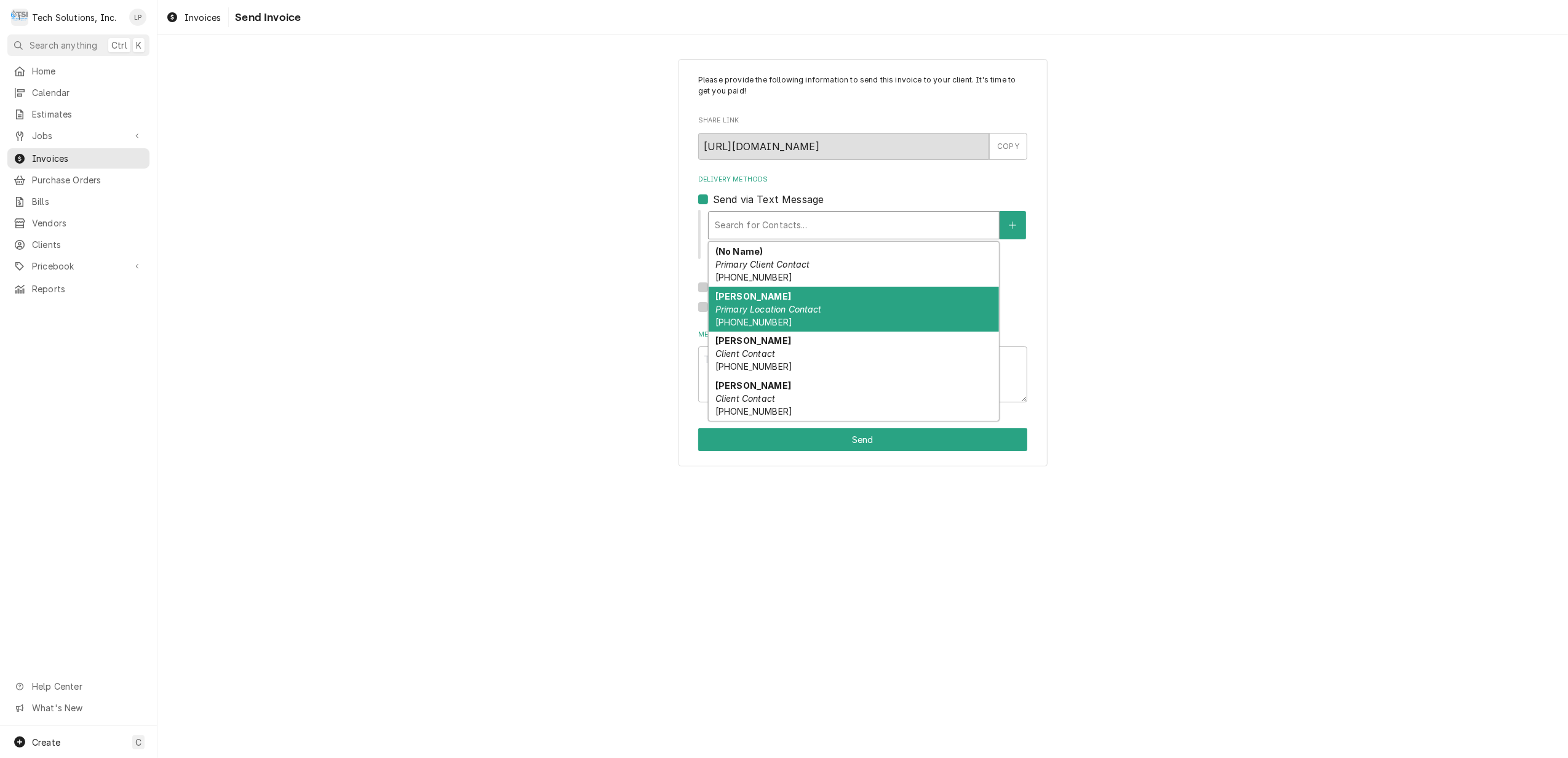
click at [765, 315] on em "Primary Location Contact" at bounding box center [769, 310] width 107 height 10
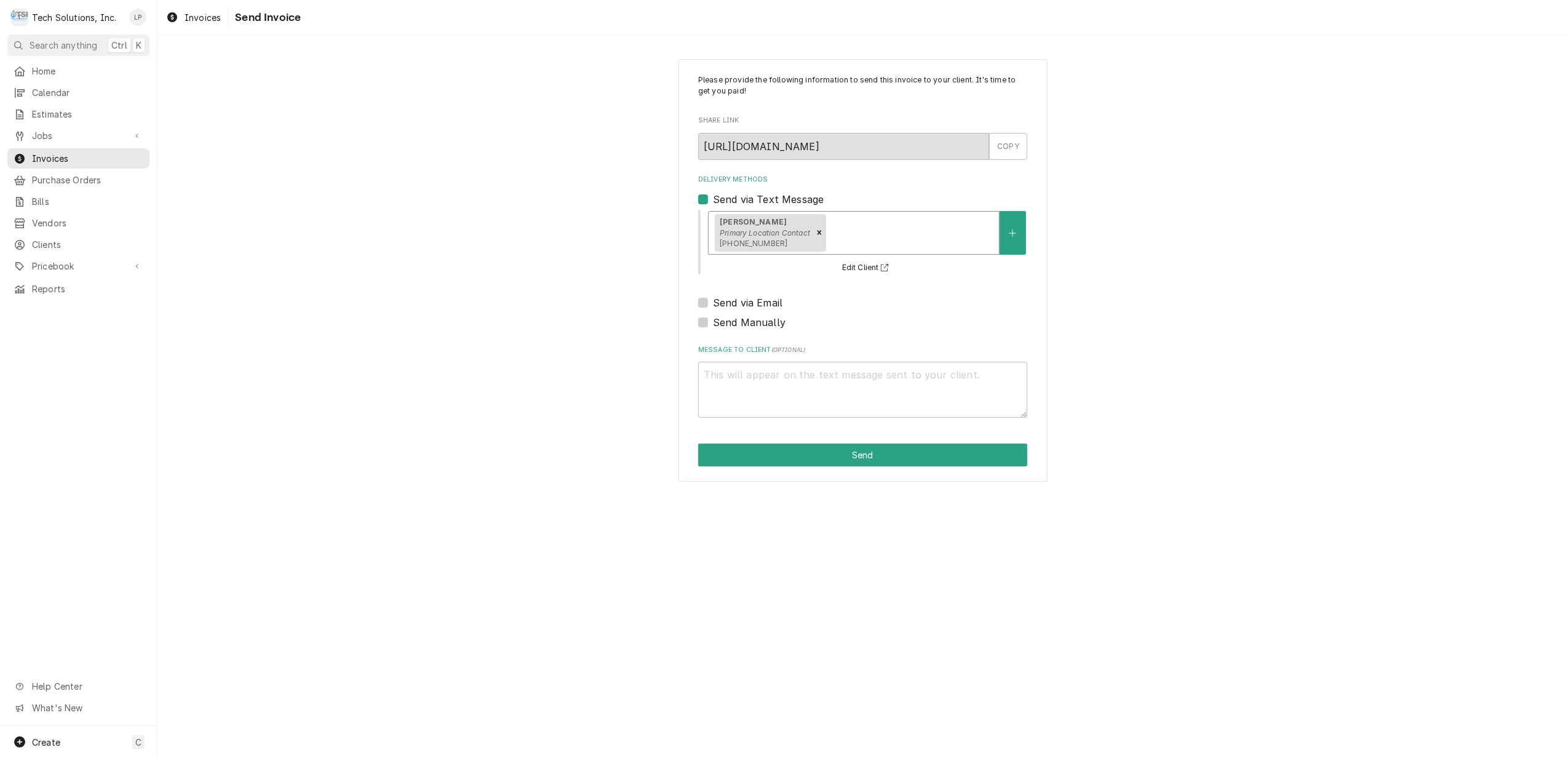
drag, startPoint x: 1157, startPoint y: 346, endPoint x: 1162, endPoint y: 351, distance: 7.1
click at [1162, 351] on div "Please provide the following information to send this invoice to your client. I…" at bounding box center [863, 270] width 1410 height 445
click at [849, 456] on button "Send" at bounding box center [863, 455] width 329 height 23
type textarea "x"
